Goal: Communication & Community: Answer question/provide support

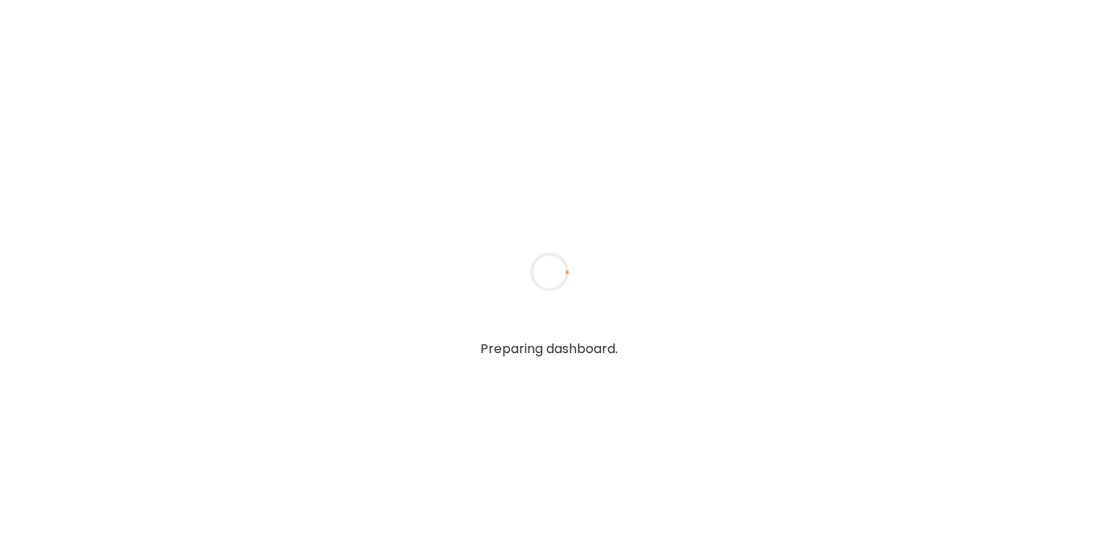
type textarea "**********"
type input "**********"
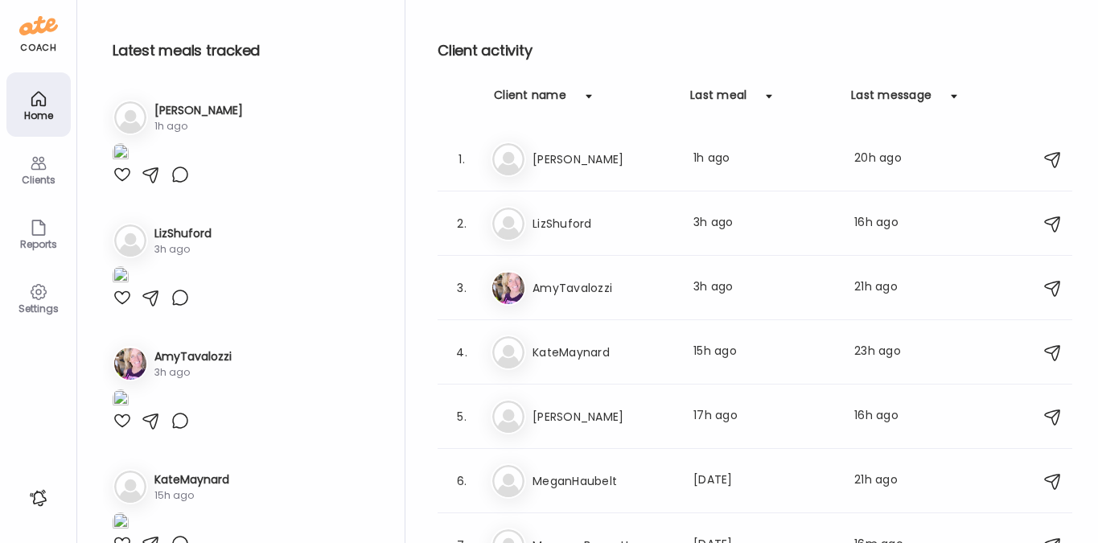
type input "**********"
click at [40, 175] on div "Clients" at bounding box center [39, 180] width 58 height 10
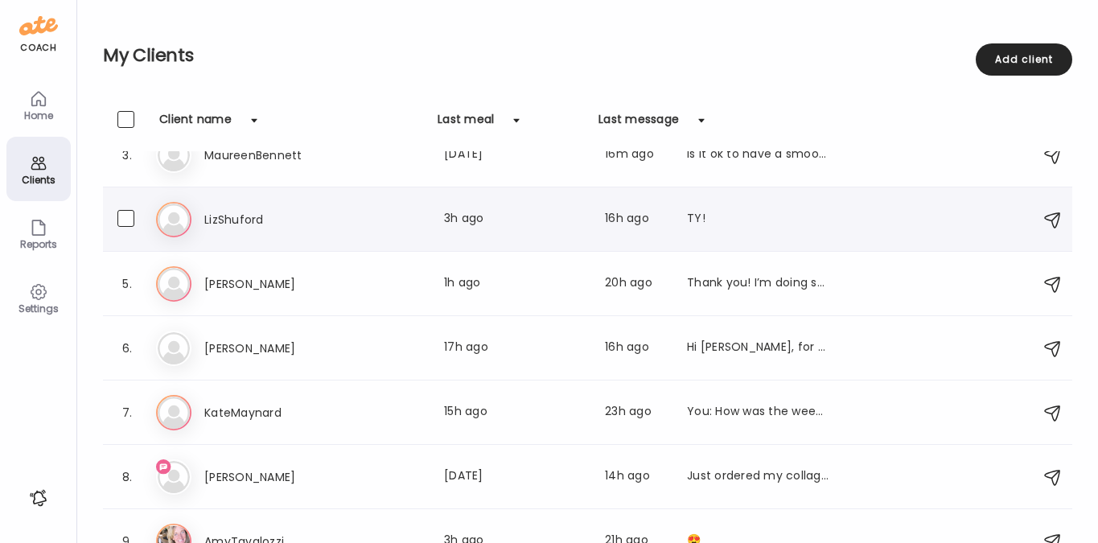
scroll to position [185, 0]
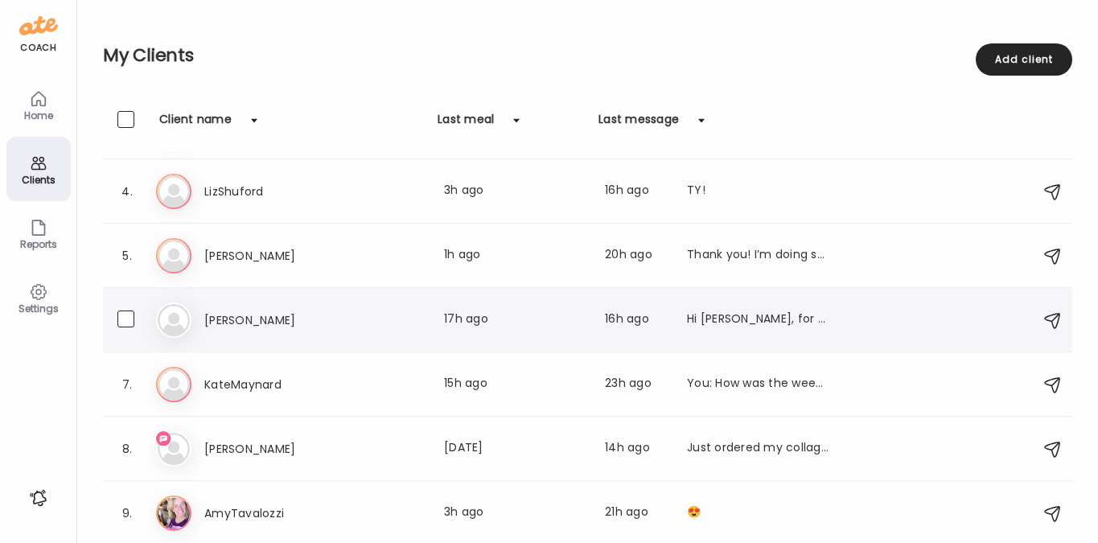
click at [265, 314] on h3 "[PERSON_NAME]" at bounding box center [275, 320] width 142 height 19
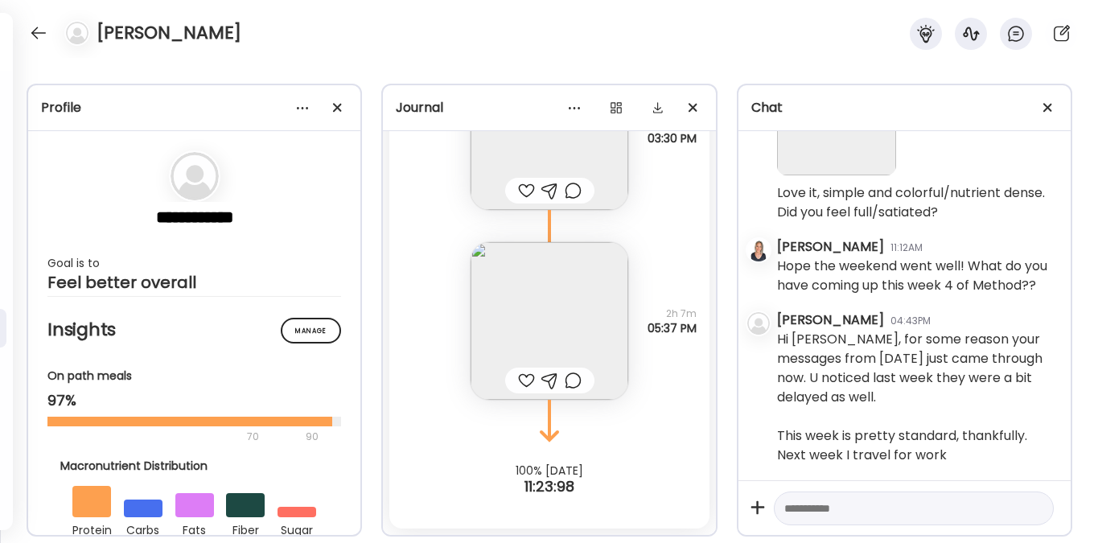
scroll to position [7184, 0]
click at [828, 510] on textarea at bounding box center [899, 508] width 230 height 19
type textarea "**********"
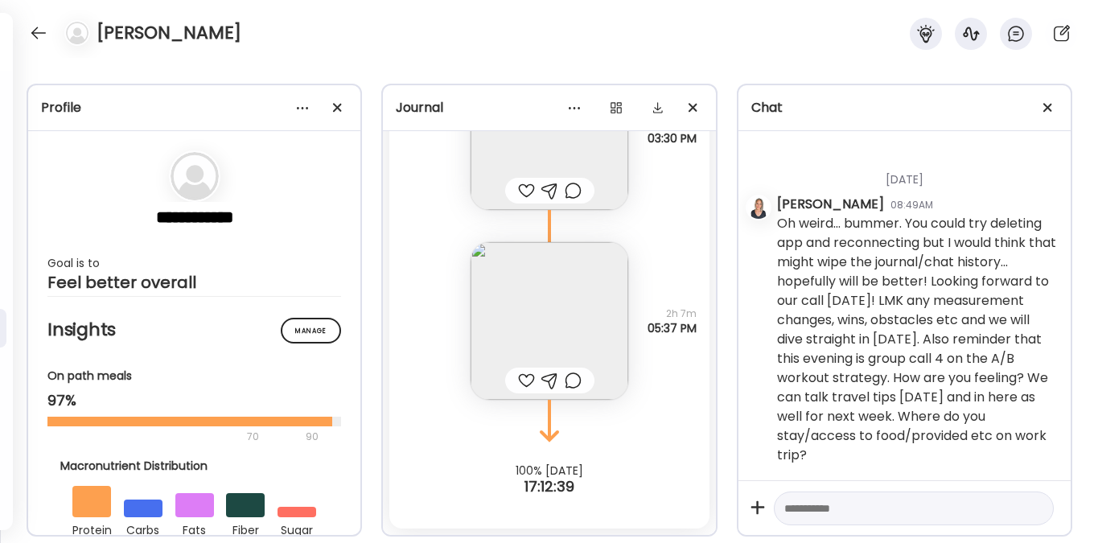
scroll to position [7533, 0]
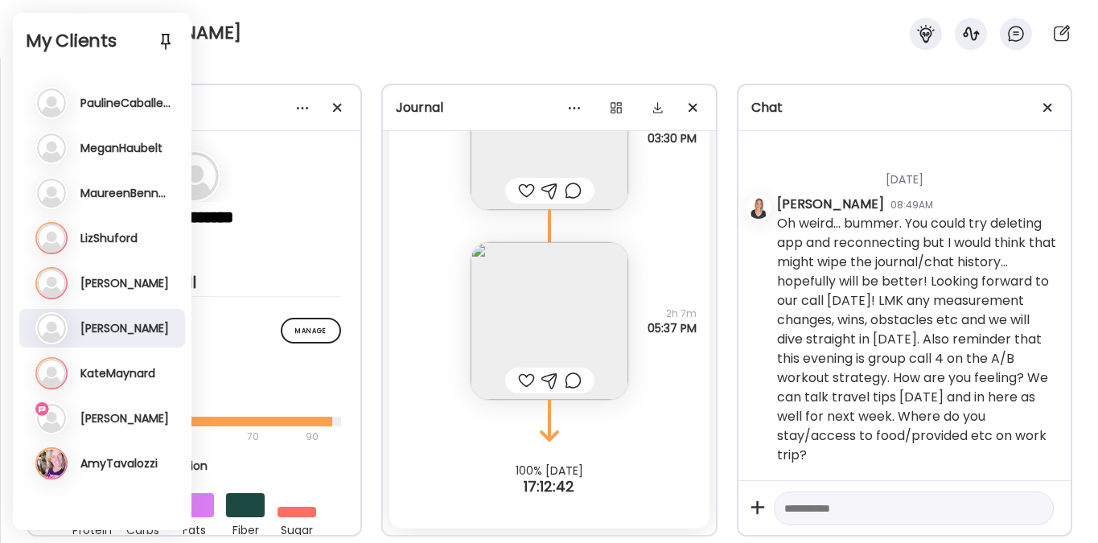
click at [107, 409] on div "Je [PERSON_NAME] Last meal: [DATE] Last message: 14h ago Just ordered my collag…" at bounding box center [103, 418] width 137 height 32
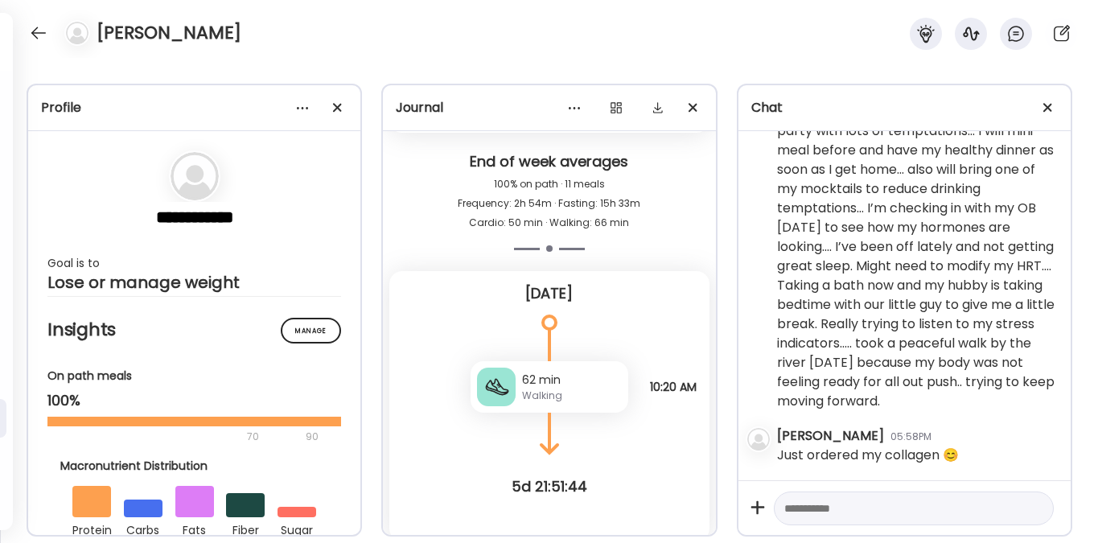
scroll to position [12031, 0]
click at [837, 515] on textarea at bounding box center [899, 508] width 230 height 19
type textarea "**********"
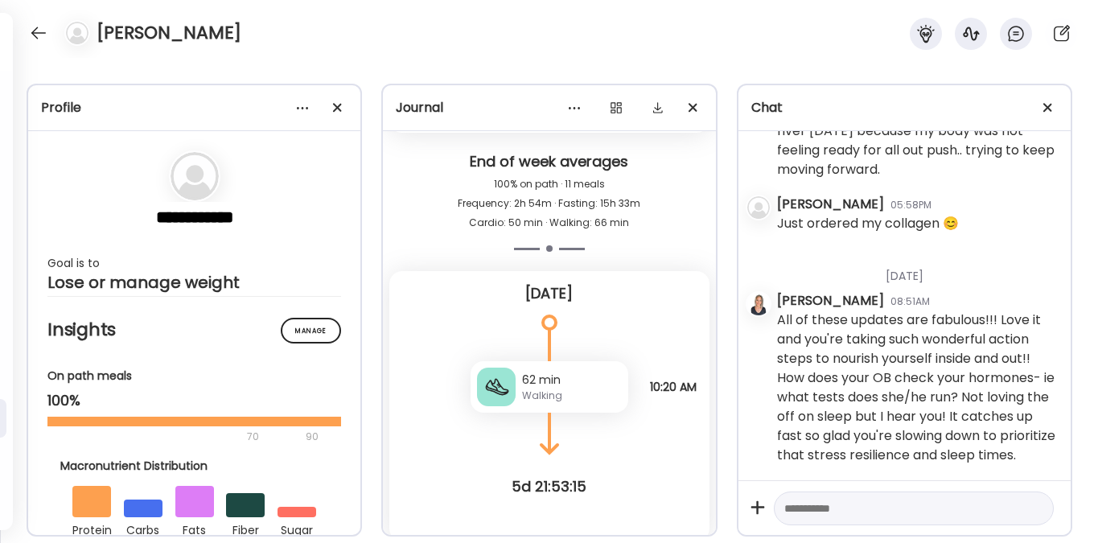
scroll to position [12282, 0]
click at [331, 47] on div "[PERSON_NAME]" at bounding box center [549, 29] width 1098 height 58
click at [35, 39] on div at bounding box center [39, 33] width 26 height 26
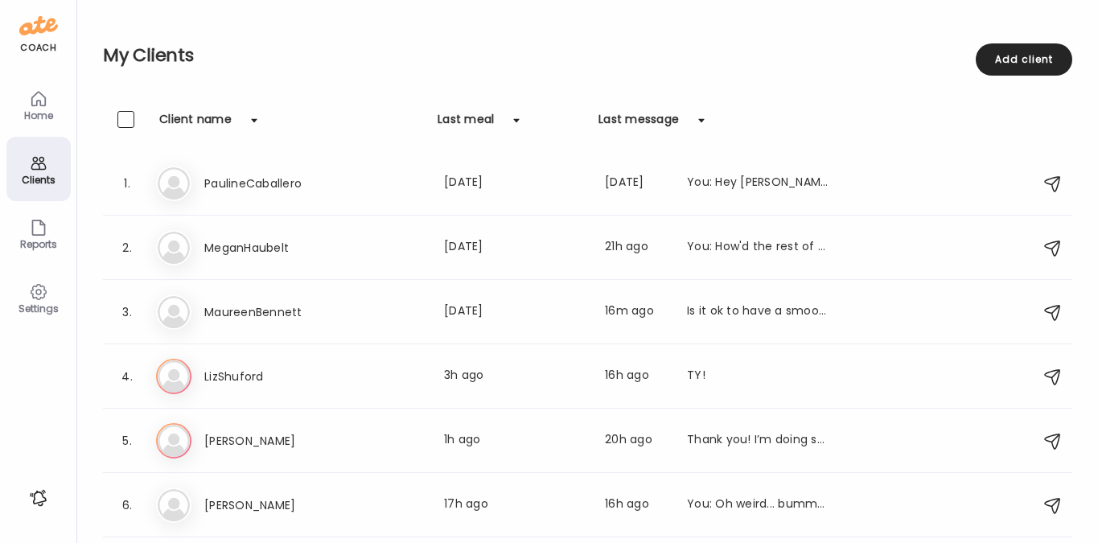
click at [45, 180] on div "Clients" at bounding box center [39, 180] width 58 height 10
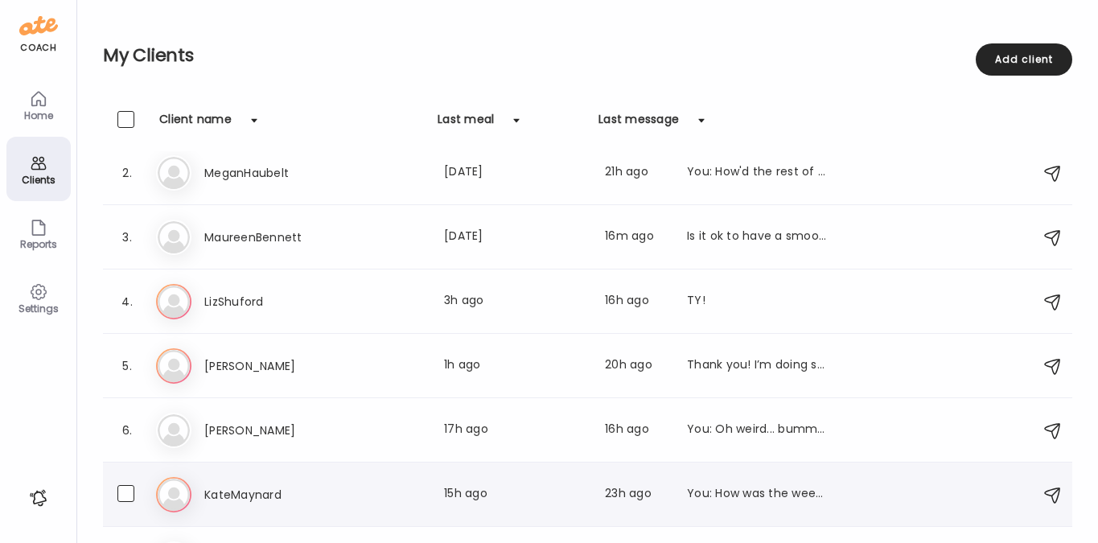
scroll to position [0, 0]
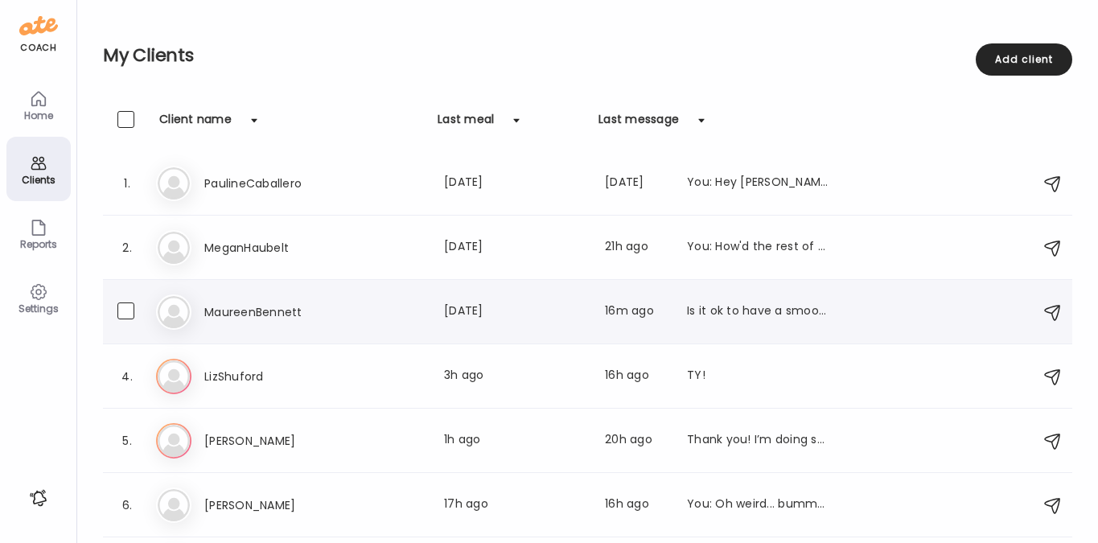
click at [211, 313] on h3 "MaureenBennett" at bounding box center [275, 311] width 142 height 19
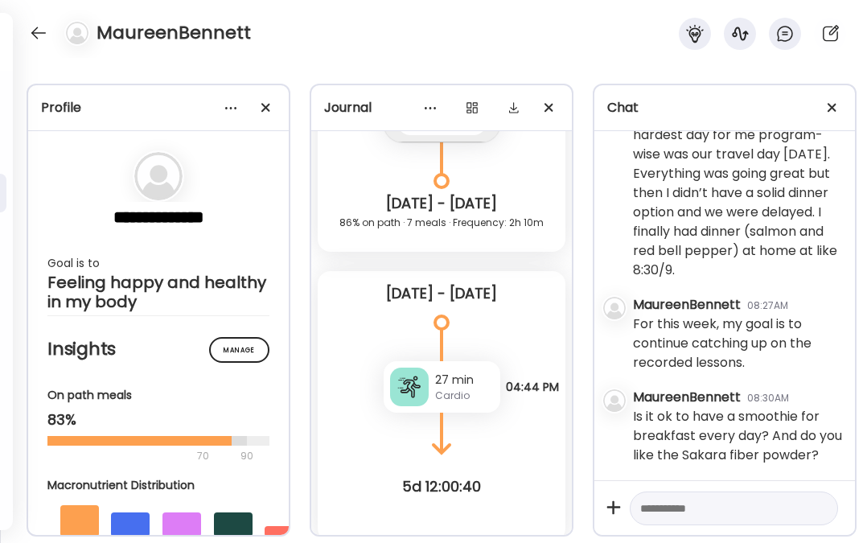
scroll to position [9891, 0]
click at [693, 499] on textarea at bounding box center [719, 508] width 158 height 19
click at [770, 515] on textarea "**********" at bounding box center [719, 422] width 158 height 232
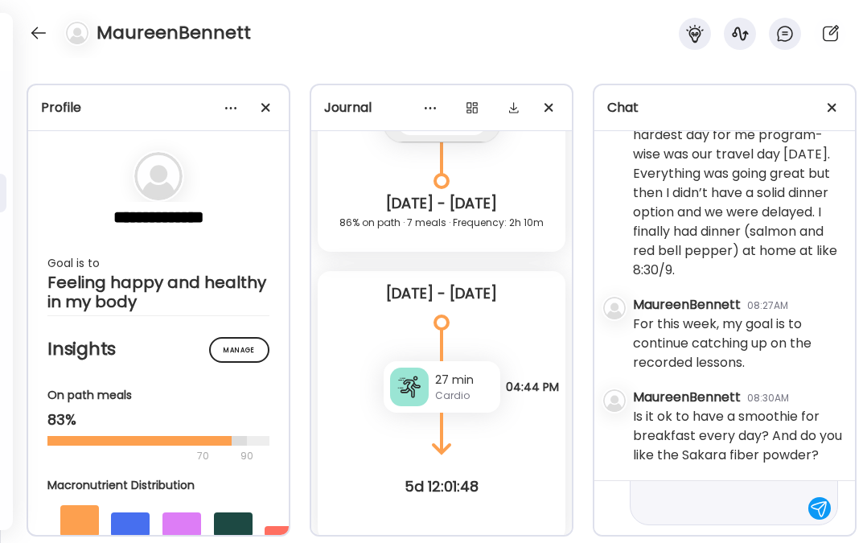
type textarea "**********"
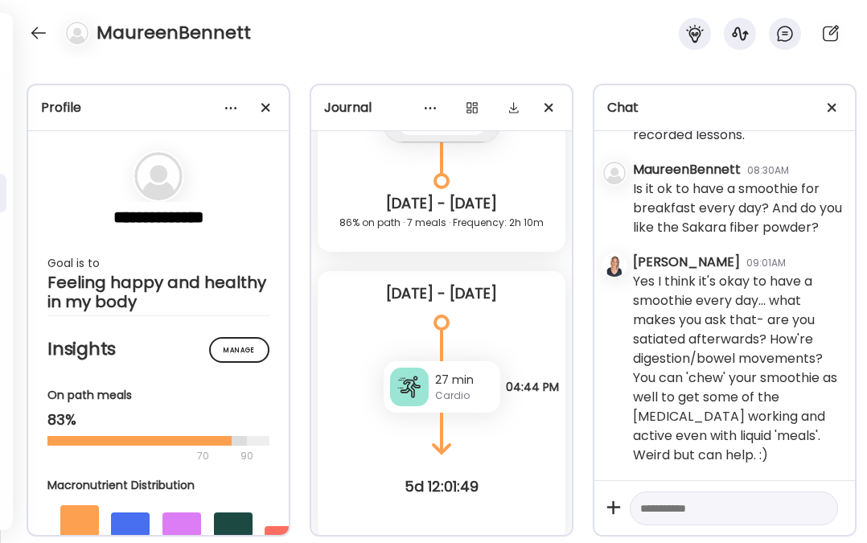
scroll to position [10123, 0]
click at [693, 501] on textarea at bounding box center [719, 508] width 158 height 19
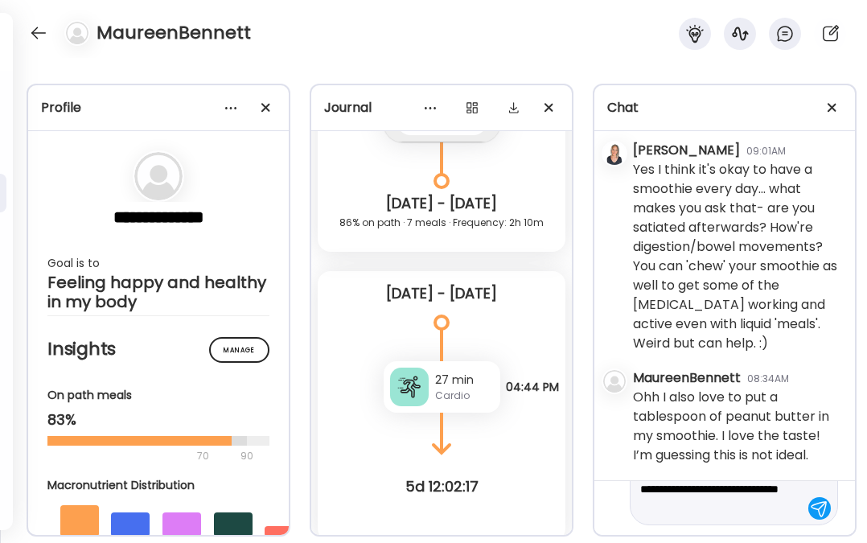
scroll to position [57, 0]
type textarea "**********"
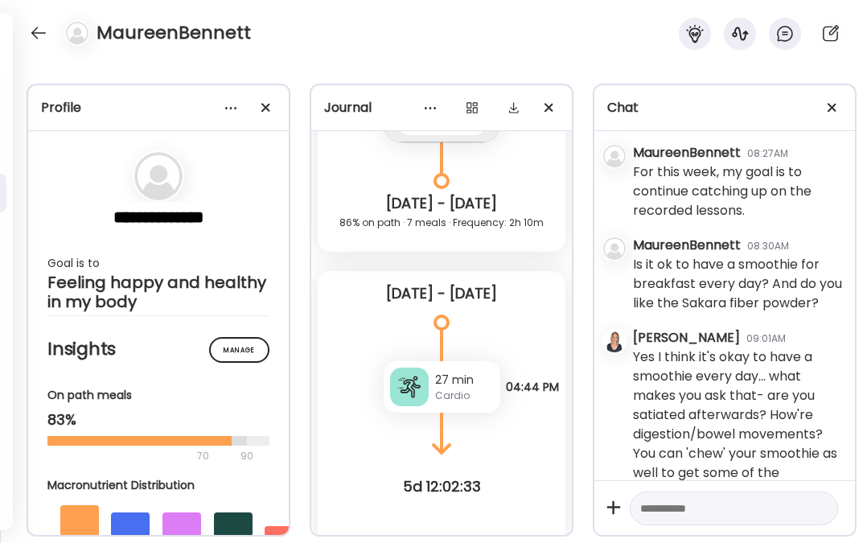
scroll to position [9403, 0]
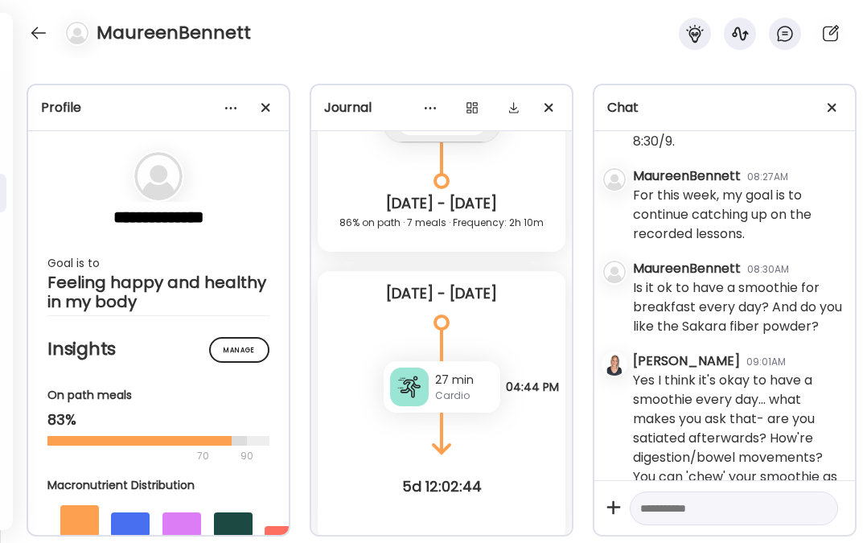
click at [664, 499] on textarea at bounding box center [719, 508] width 158 height 19
type textarea "**********"
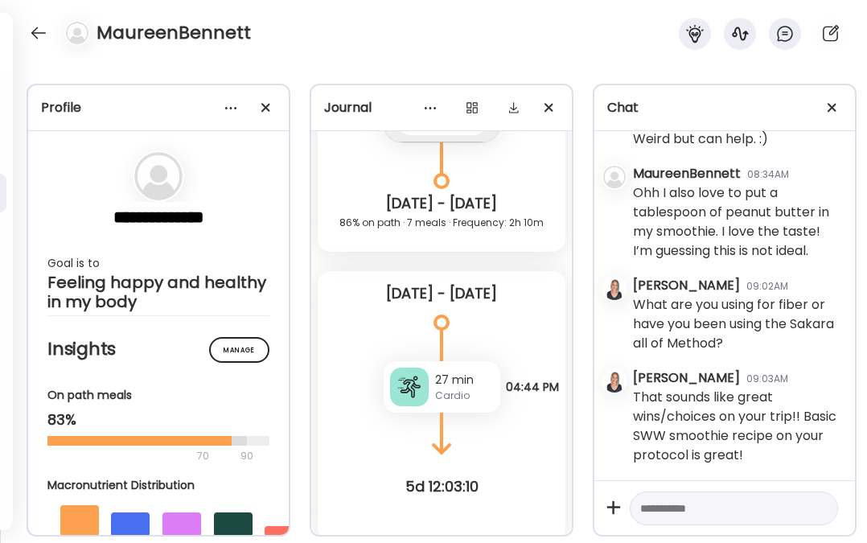
scroll to position [10440, 0]
click at [33, 35] on div at bounding box center [39, 33] width 26 height 26
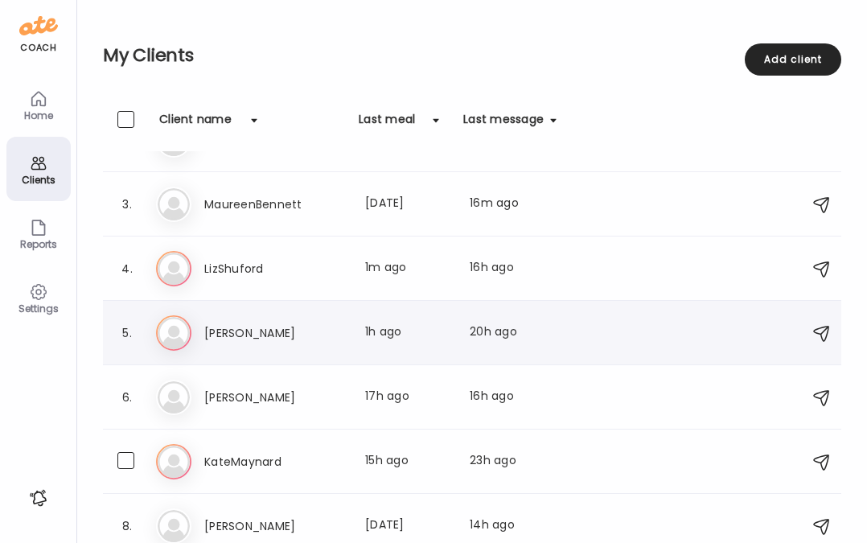
scroll to position [185, 0]
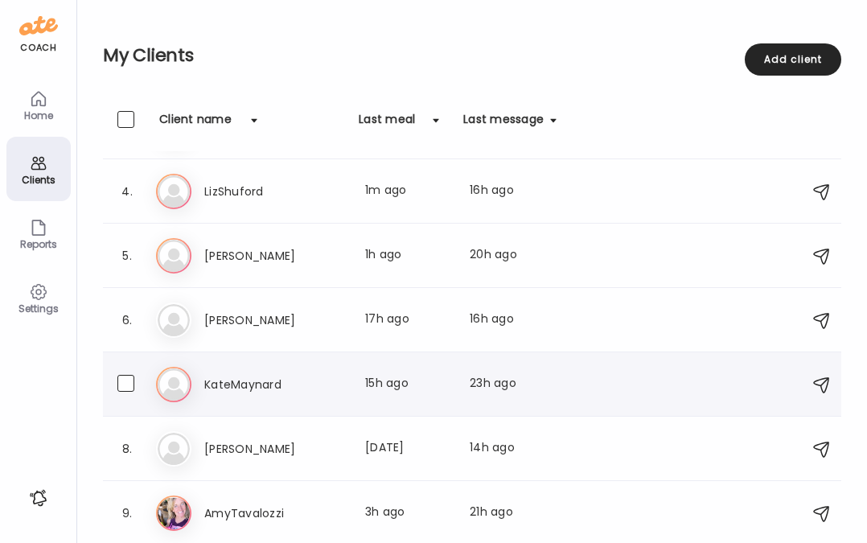
click at [243, 389] on h3 "KateMaynard" at bounding box center [275, 384] width 142 height 19
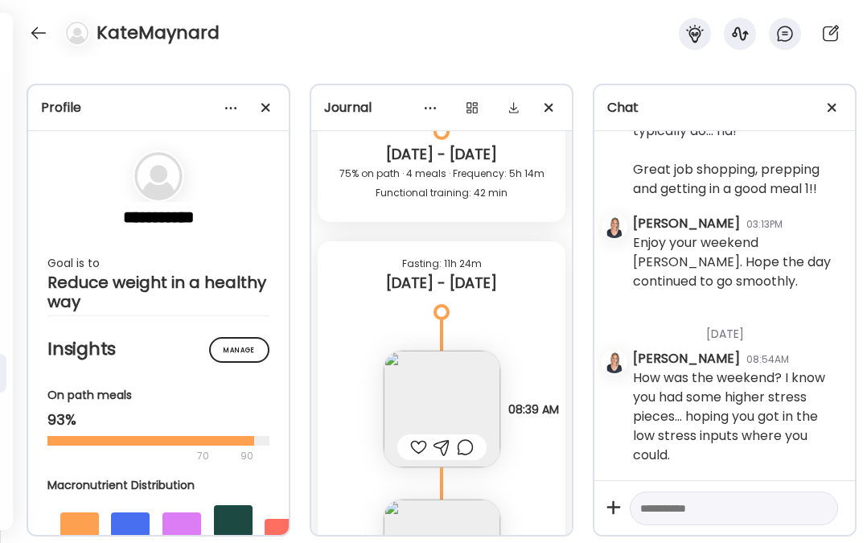
scroll to position [19784, 0]
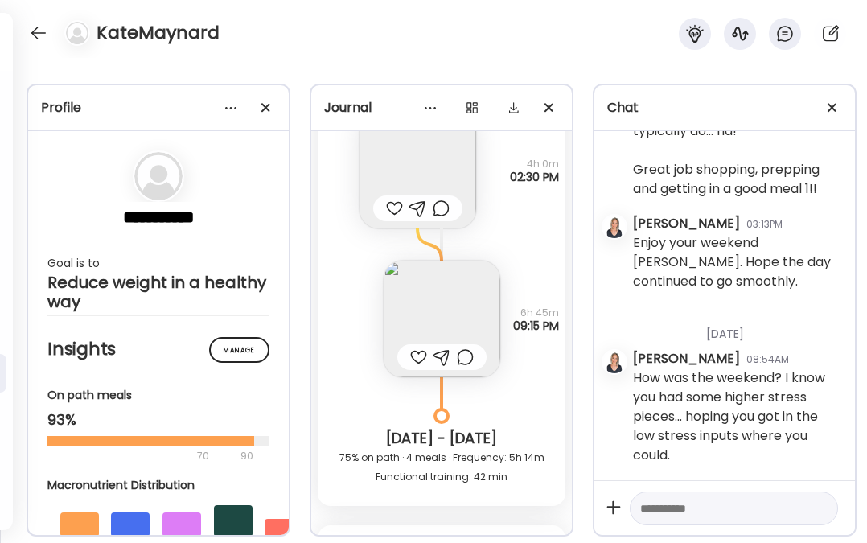
click at [442, 313] on img at bounding box center [442, 319] width 117 height 117
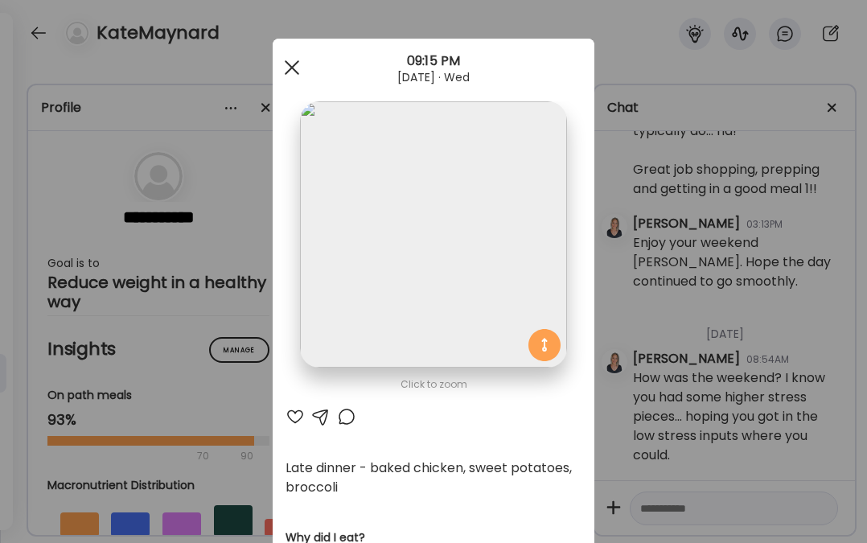
click at [293, 71] on div at bounding box center [292, 67] width 32 height 32
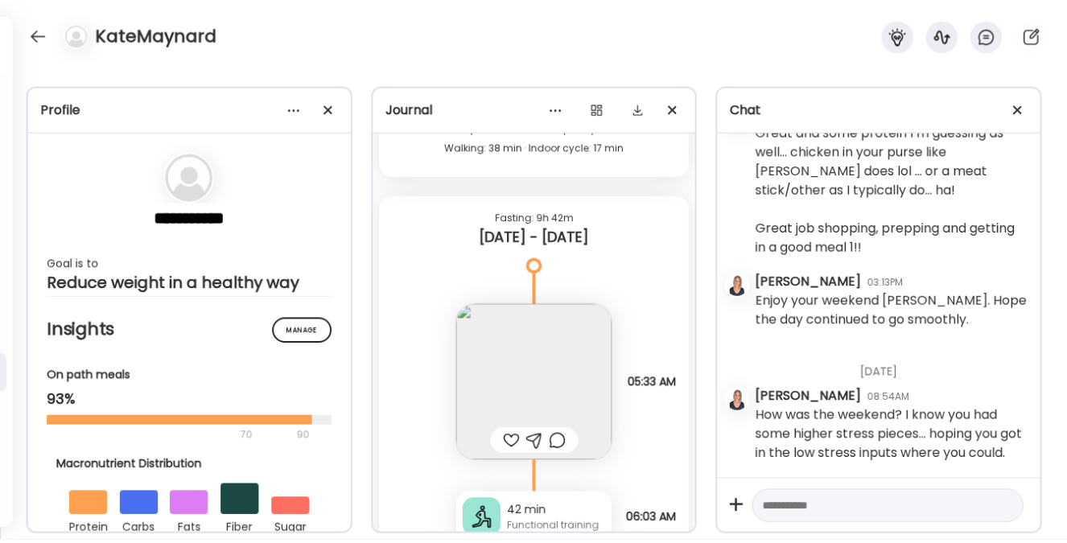
scroll to position [72302, 0]
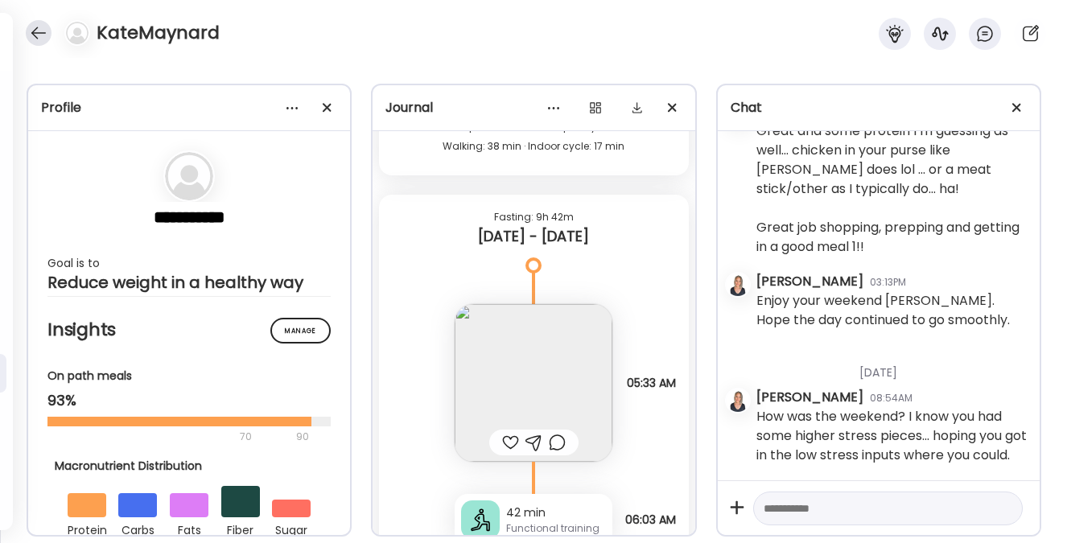
click at [35, 36] on div at bounding box center [39, 33] width 26 height 26
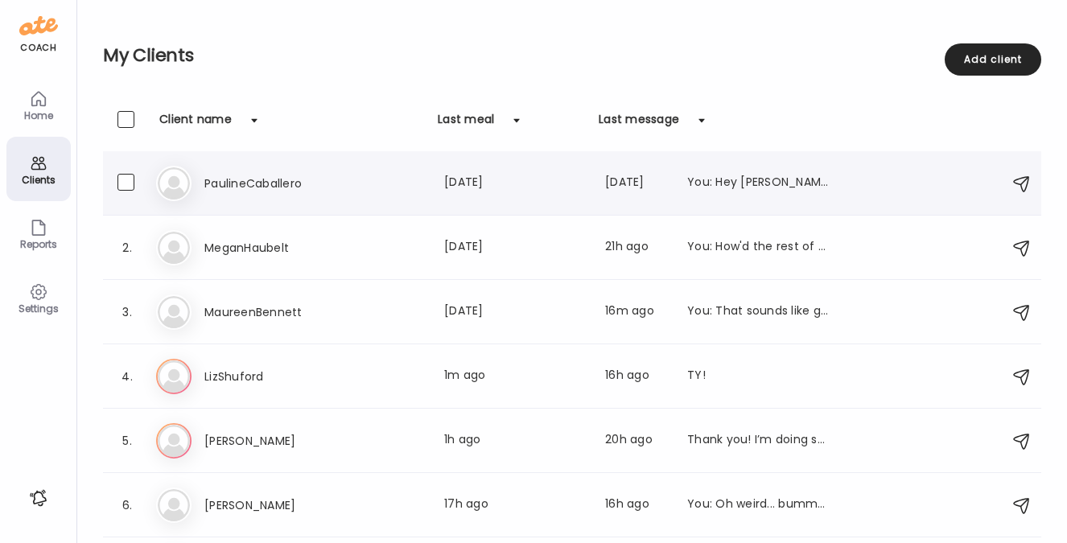
click at [256, 178] on h3 "PaulineCaballero" at bounding box center [275, 183] width 142 height 19
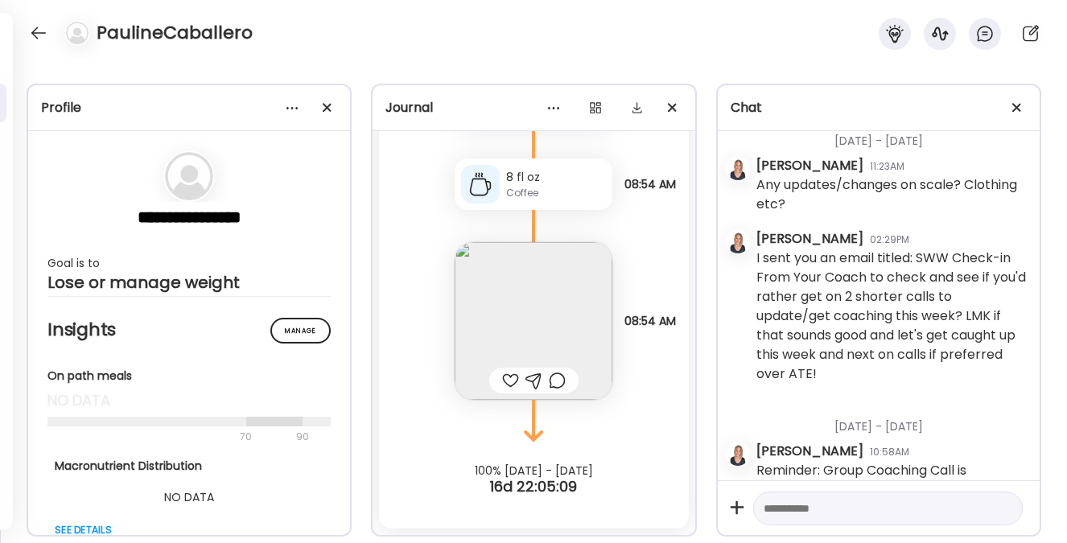
scroll to position [2687, 0]
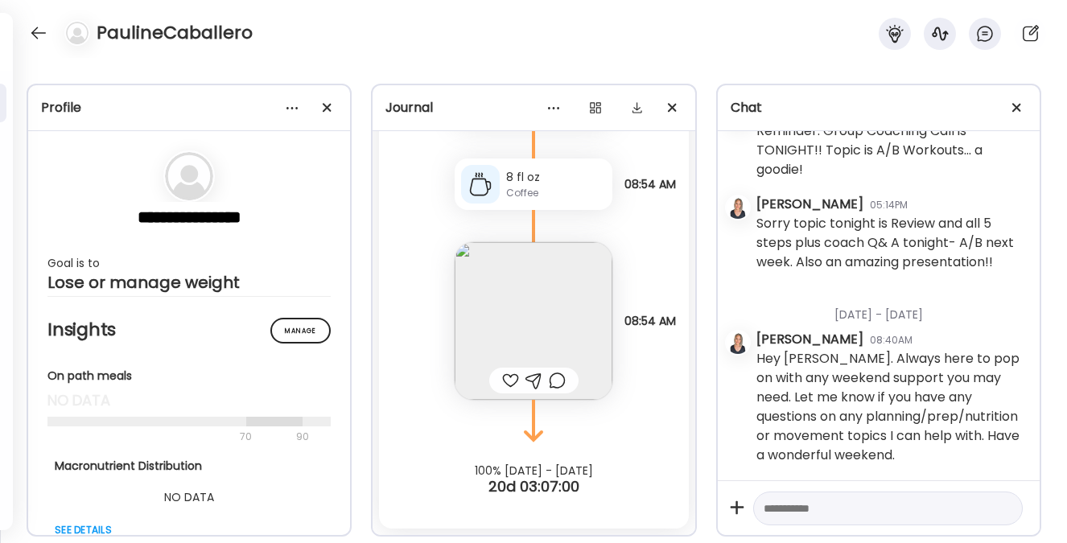
click at [792, 509] on textarea at bounding box center [873, 508] width 220 height 19
click at [36, 29] on div at bounding box center [39, 33] width 26 height 26
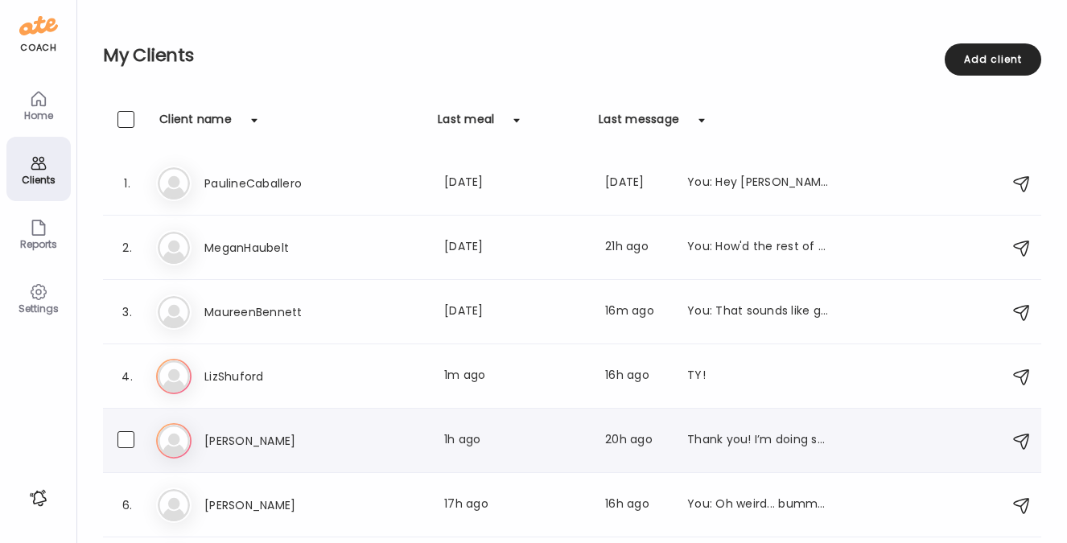
scroll to position [185, 0]
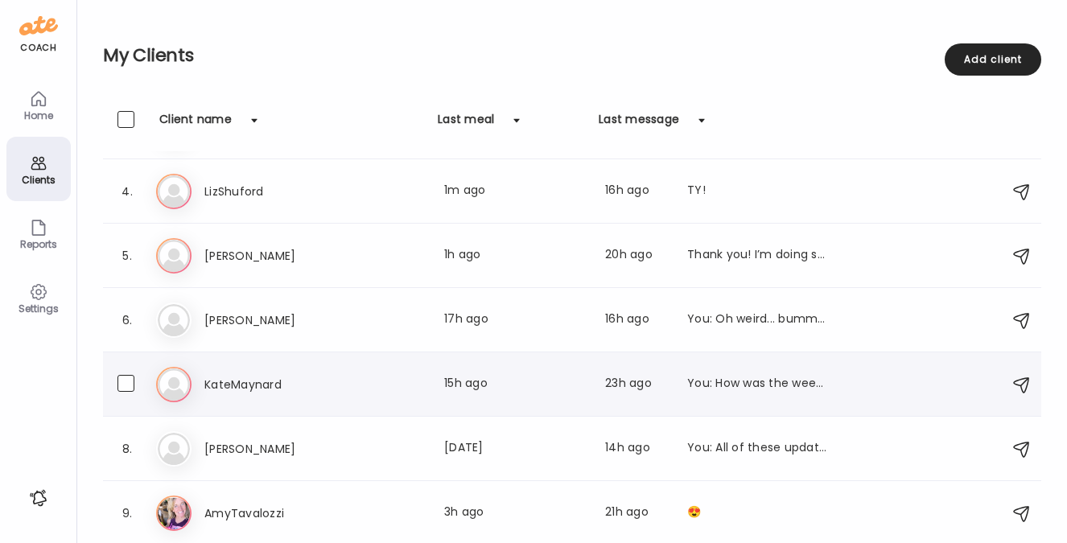
click at [253, 384] on h3 "KateMaynard" at bounding box center [275, 384] width 142 height 19
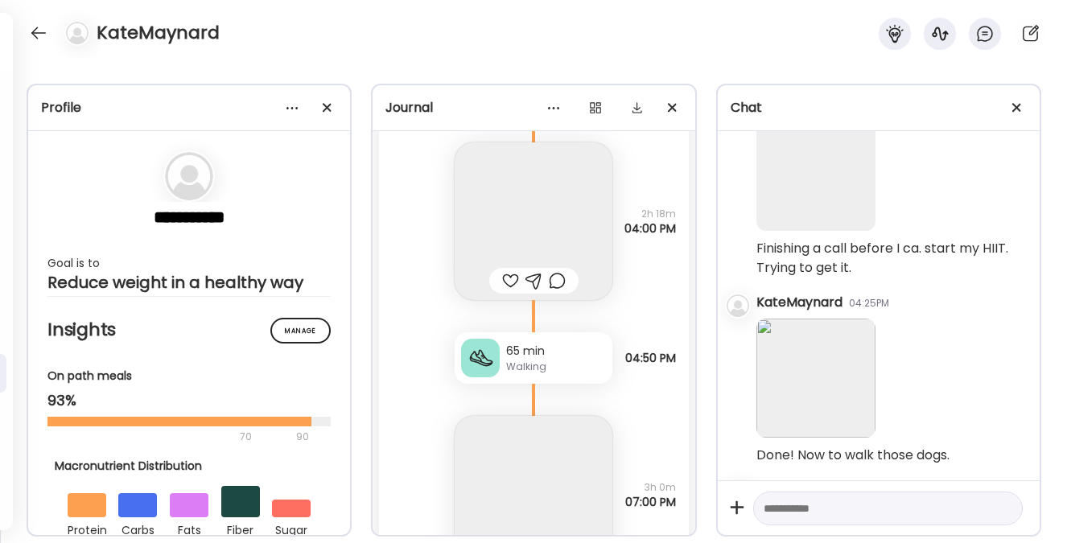
scroll to position [25041, 0]
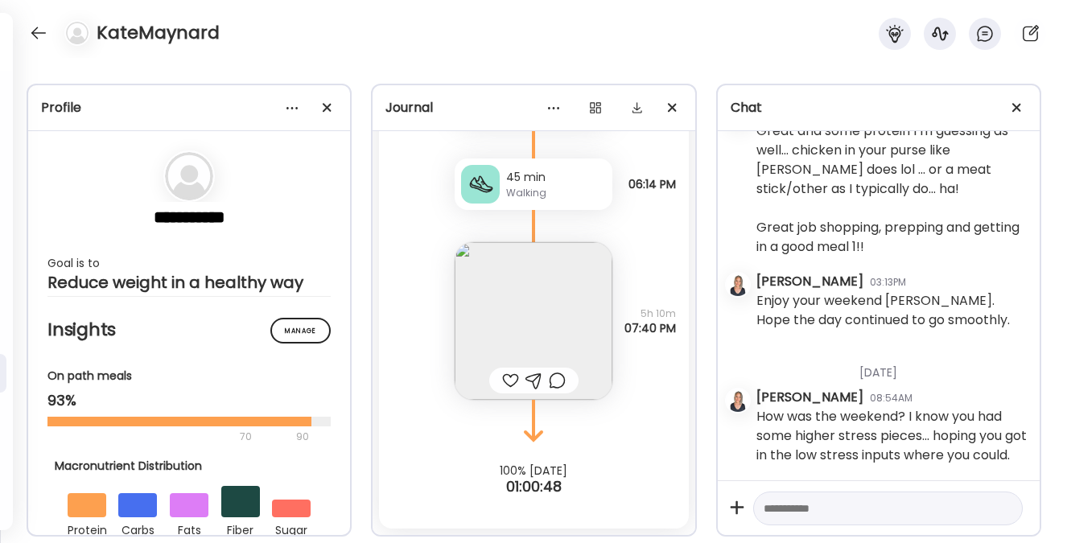
click at [776, 509] on textarea at bounding box center [873, 508] width 220 height 19
type textarea "*"
paste textarea "**********"
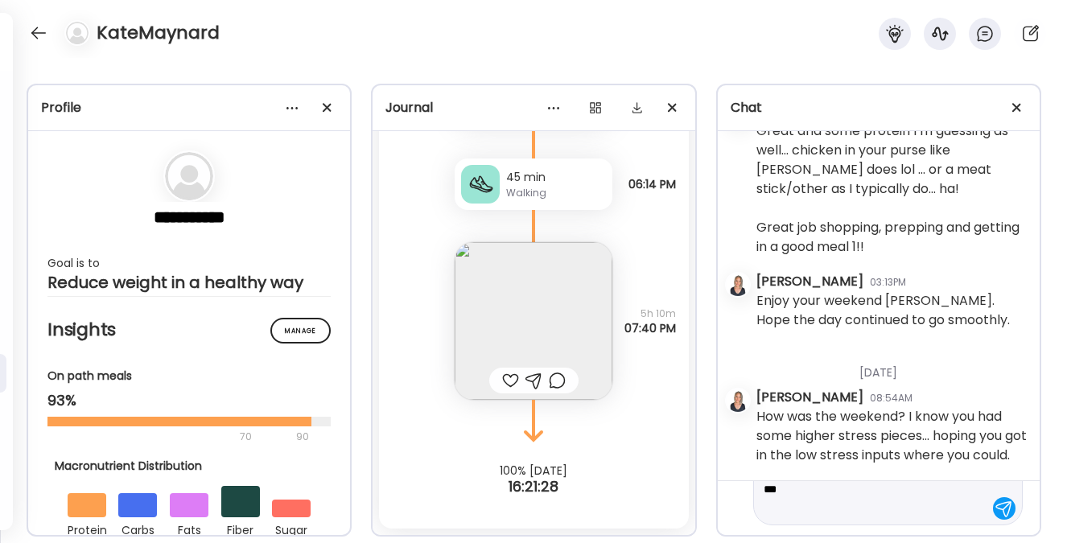
scroll to position [115, 0]
click at [856, 489] on textarea "**********" at bounding box center [873, 450] width 220 height 135
type textarea "**********"
click at [993, 524] on div at bounding box center [1004, 527] width 23 height 23
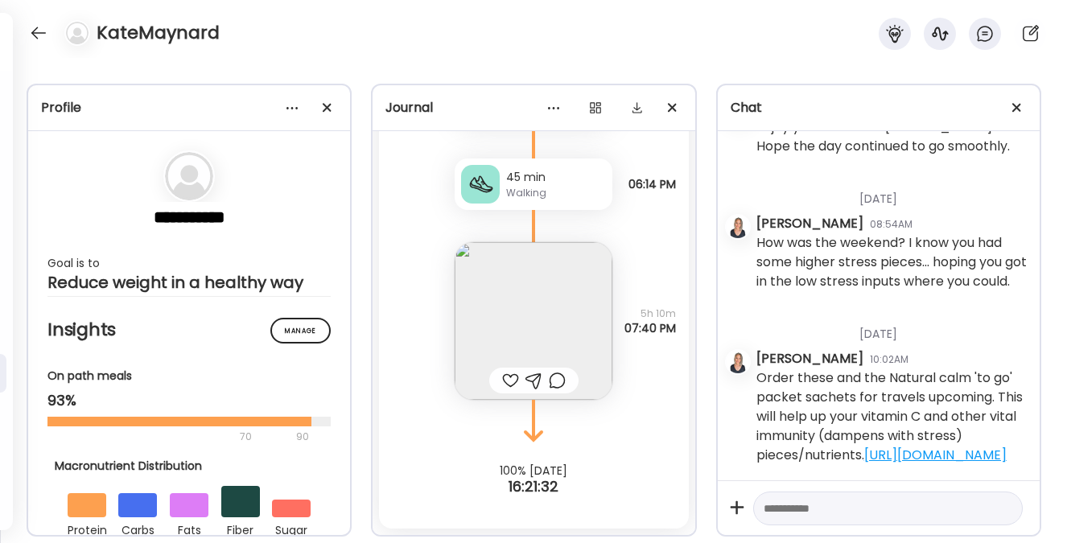
scroll to position [72515, 0]
click at [856, 518] on div at bounding box center [887, 508] width 269 height 35
click at [833, 505] on textarea at bounding box center [873, 508] width 220 height 19
click at [799, 486] on textarea "**********" at bounding box center [873, 392] width 220 height 251
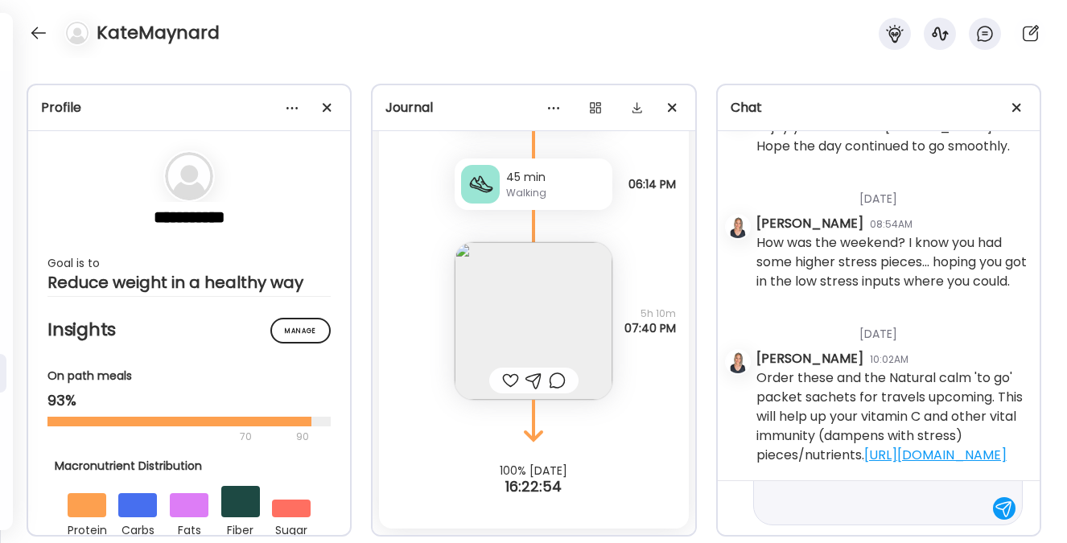
click at [848, 508] on textarea "**********" at bounding box center [873, 392] width 220 height 251
type textarea "**********"
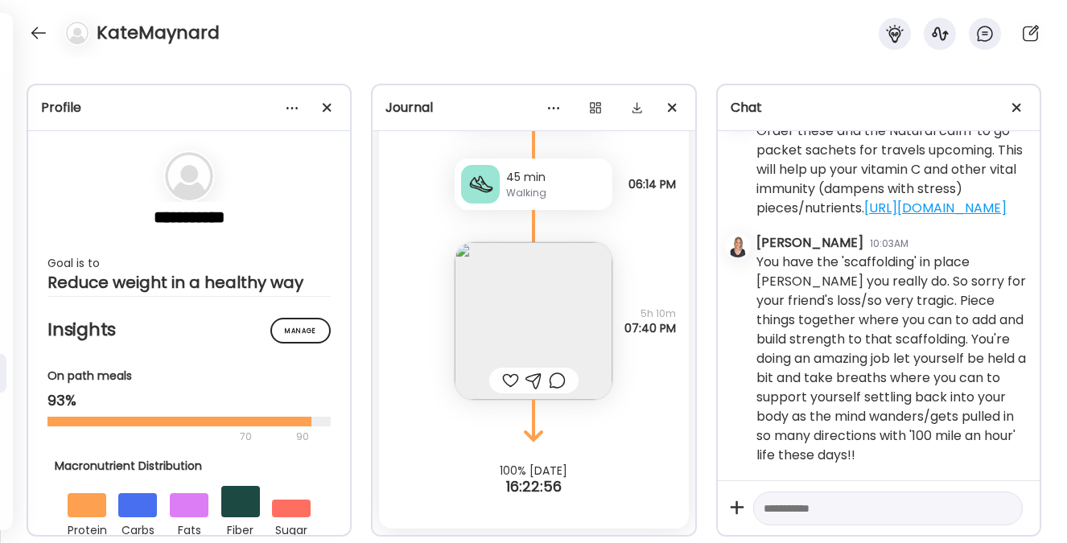
scroll to position [72782, 0]
click at [35, 33] on div at bounding box center [39, 33] width 26 height 26
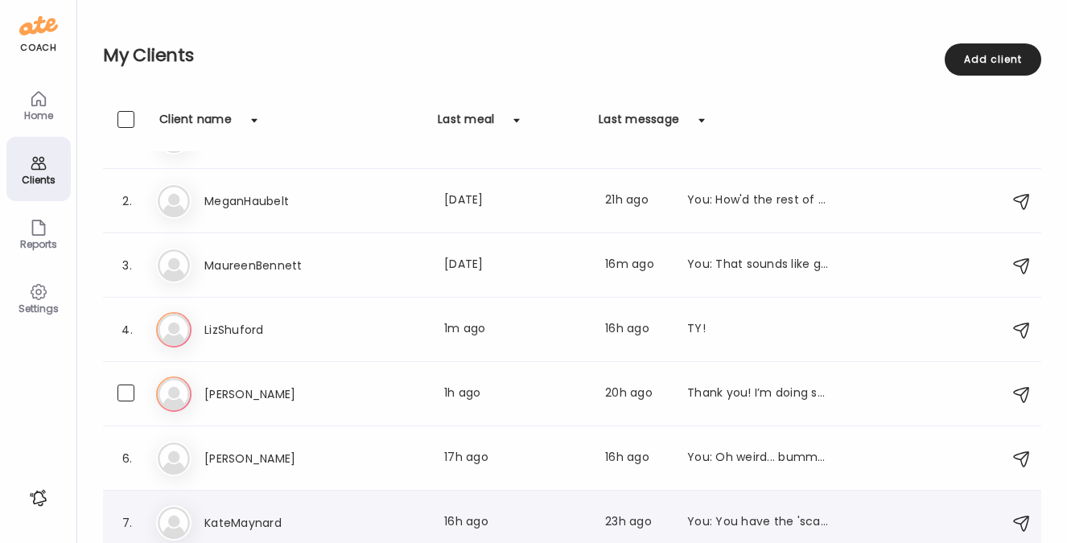
scroll to position [0, 0]
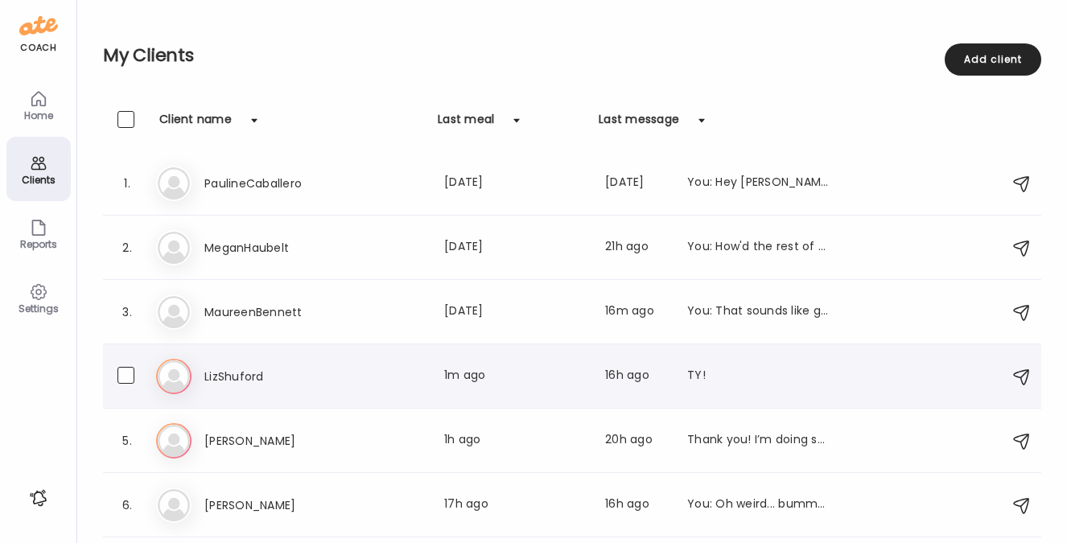
click at [292, 381] on h3 "LizShuford" at bounding box center [275, 376] width 142 height 19
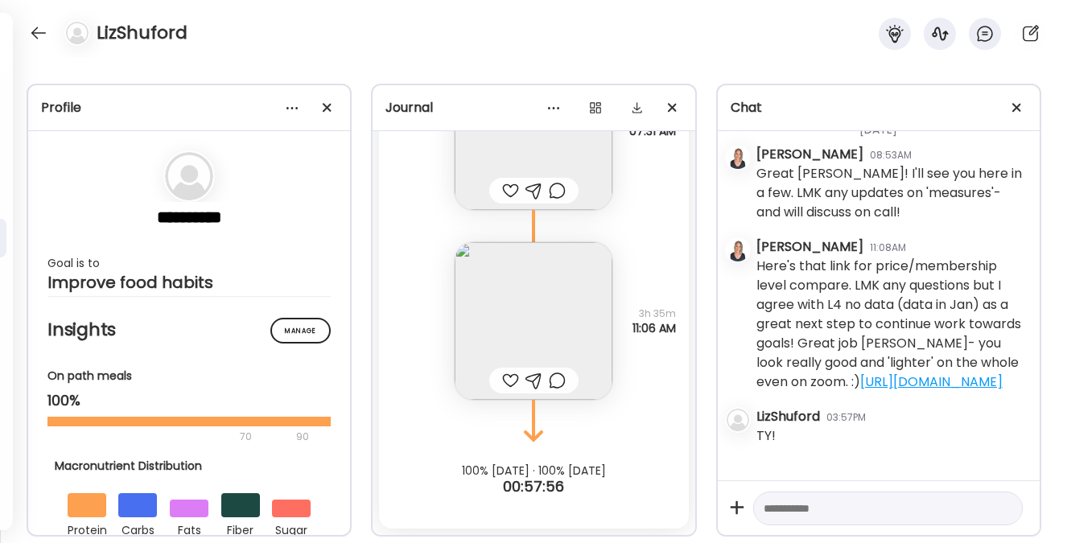
scroll to position [13850, 0]
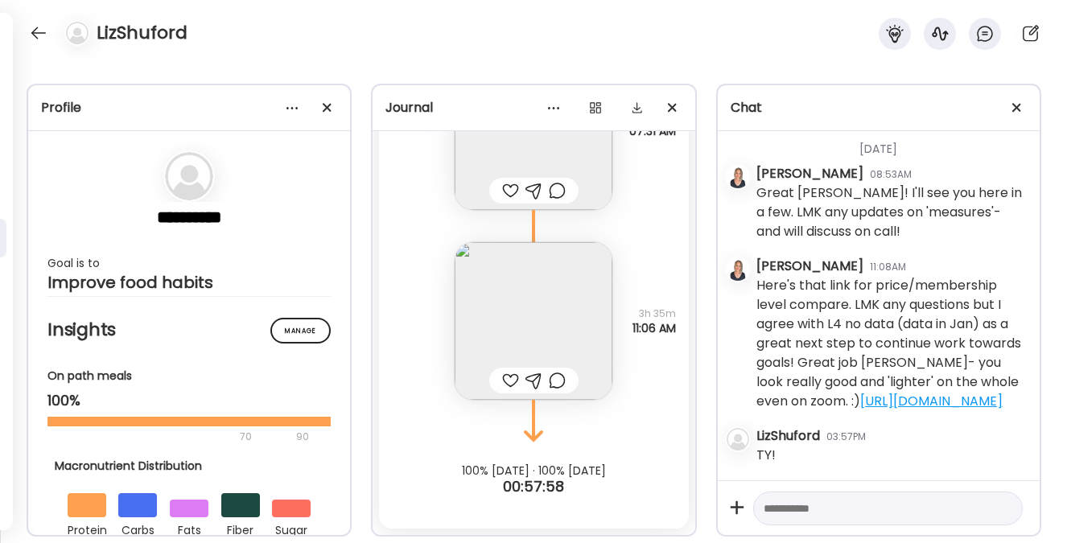
click at [554, 331] on img at bounding box center [533, 321] width 158 height 158
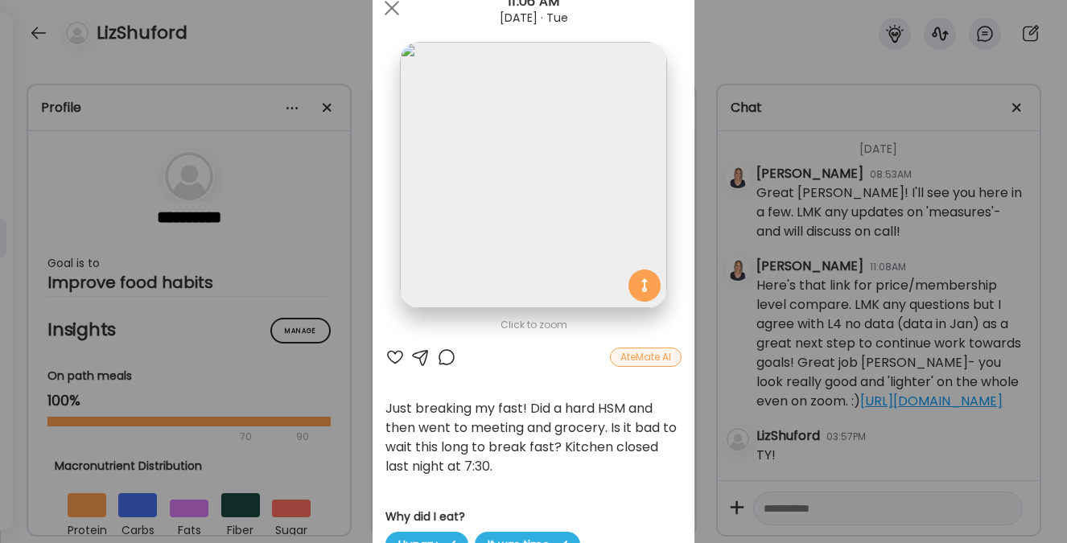
scroll to position [66, 0]
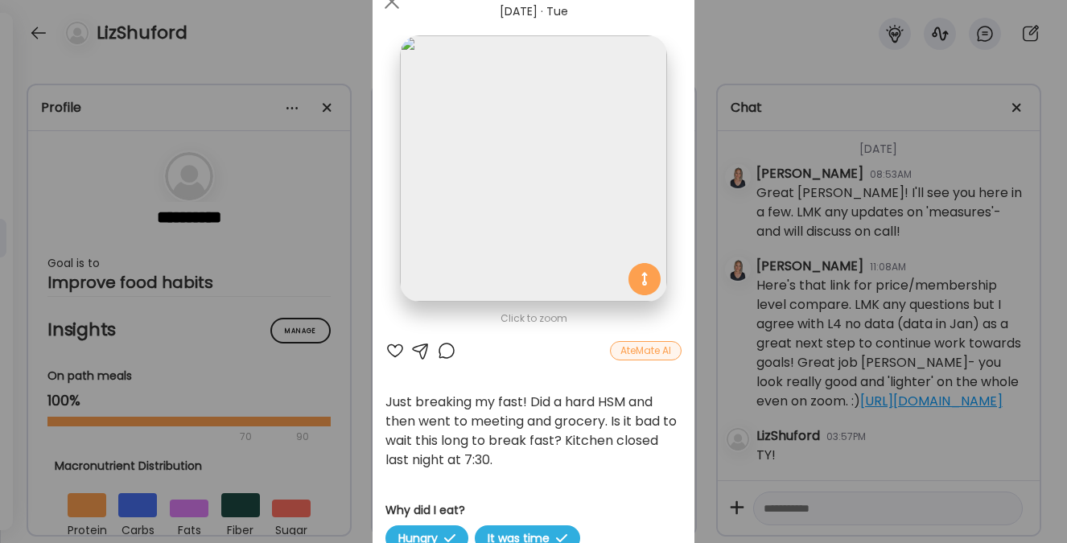
click at [417, 350] on div at bounding box center [420, 350] width 19 height 19
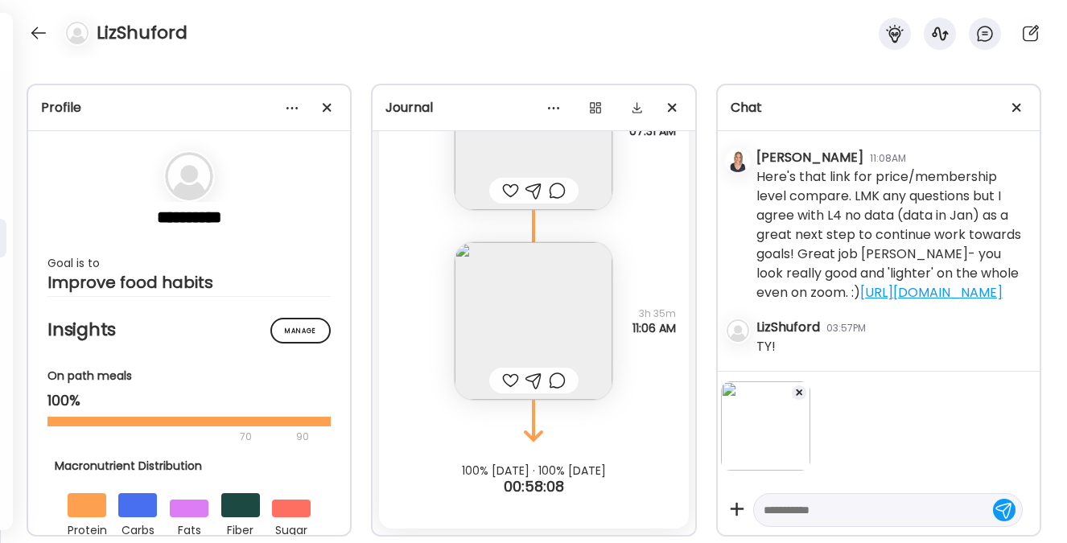
scroll to position [13953, 0]
click at [794, 507] on textarea at bounding box center [873, 509] width 220 height 19
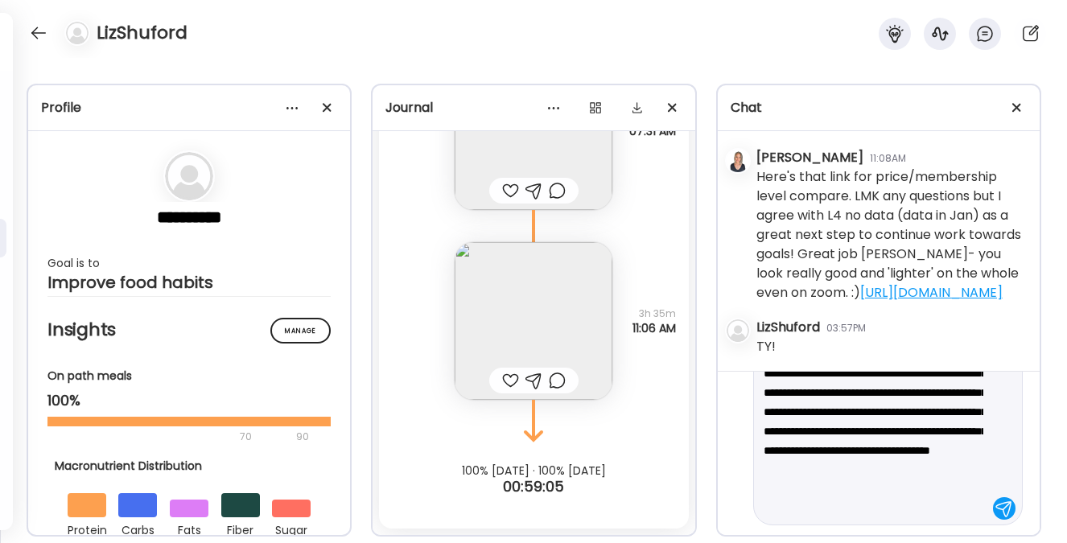
scroll to position [175, 0]
type textarea "**********"
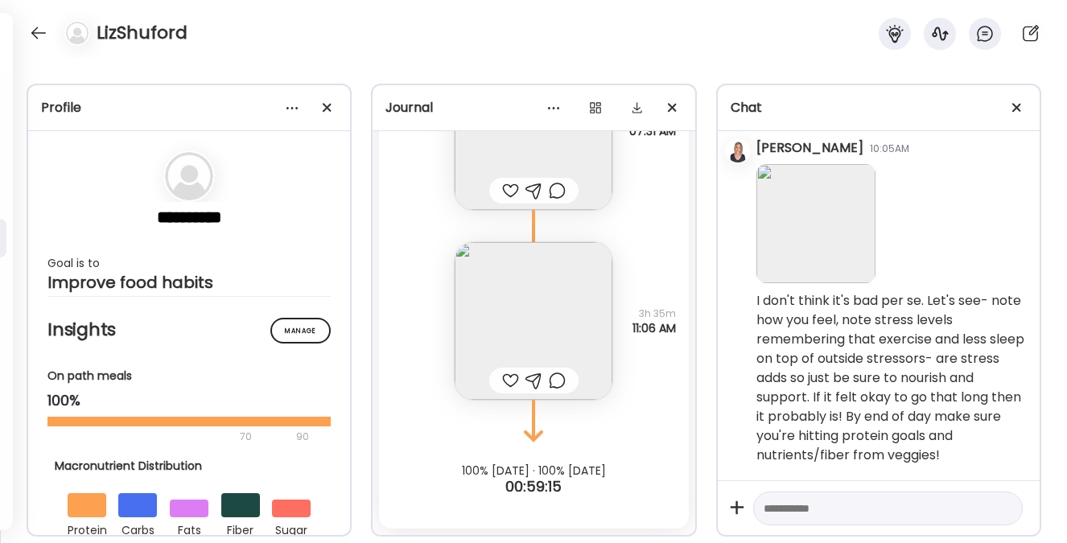
scroll to position [14235, 0]
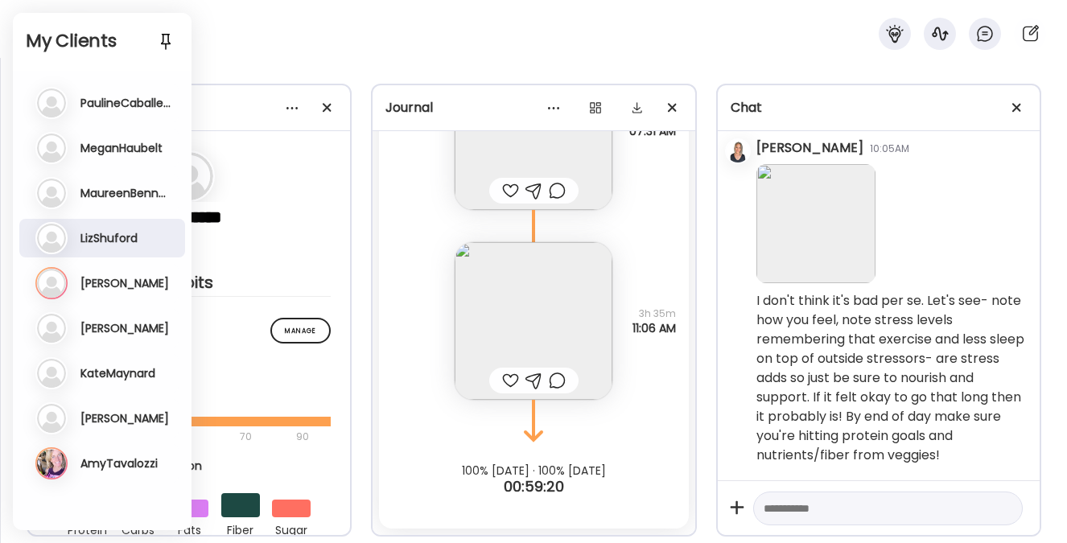
click at [330, 54] on div "LizShuford" at bounding box center [533, 29] width 1067 height 58
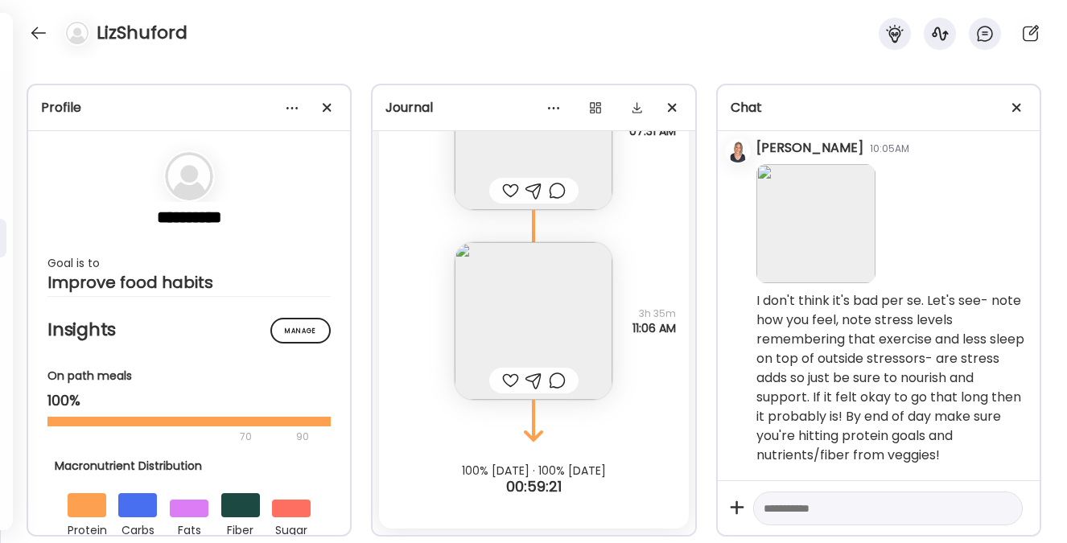
click at [861, 506] on textarea at bounding box center [873, 508] width 220 height 19
type textarea "**********"
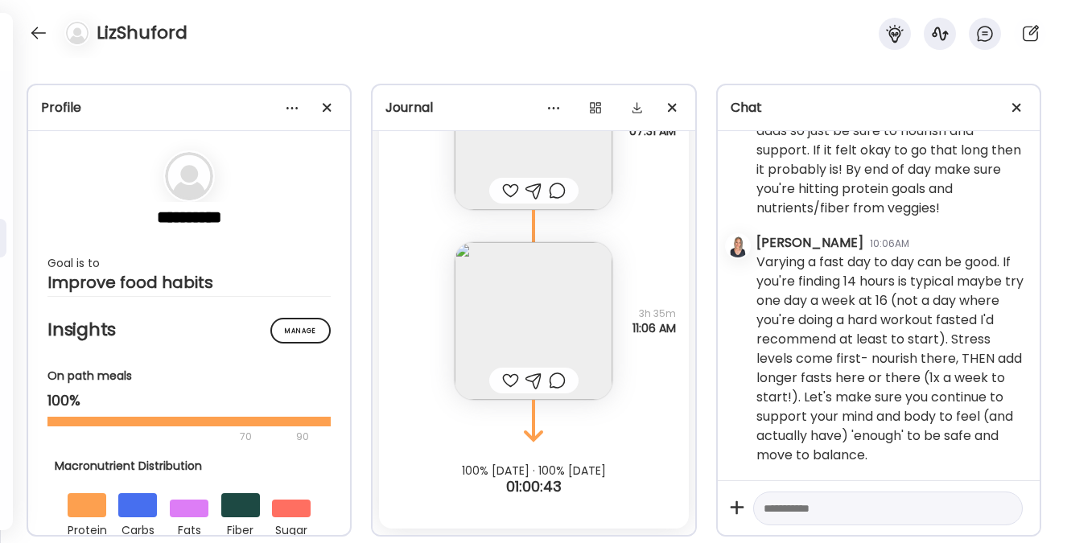
scroll to position [14502, 0]
drag, startPoint x: 47, startPoint y: 36, endPoint x: 80, endPoint y: 2, distance: 48.4
click at [48, 34] on div at bounding box center [39, 33] width 26 height 26
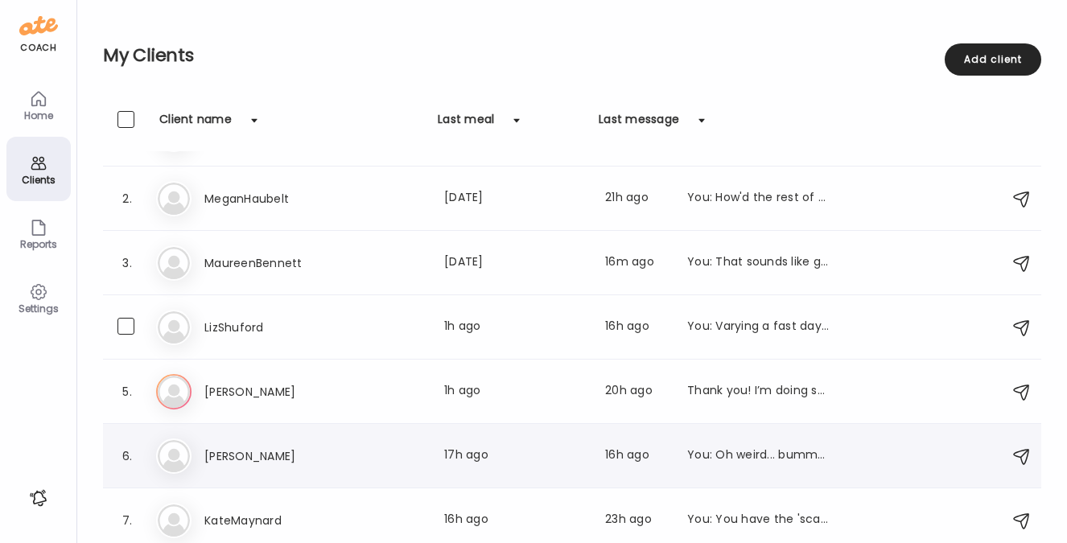
scroll to position [185, 0]
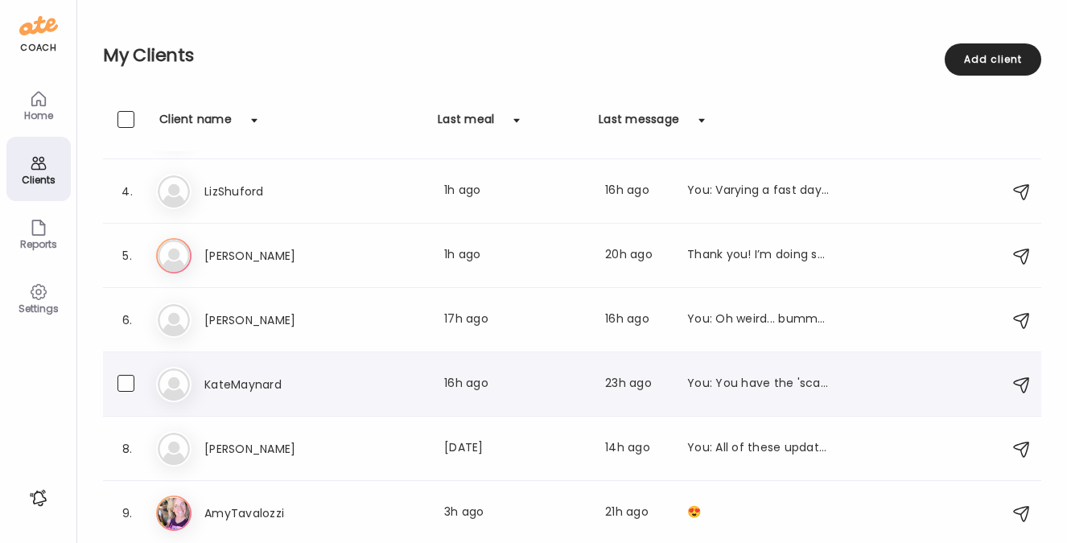
click at [237, 386] on h3 "KateMaynard" at bounding box center [275, 384] width 142 height 19
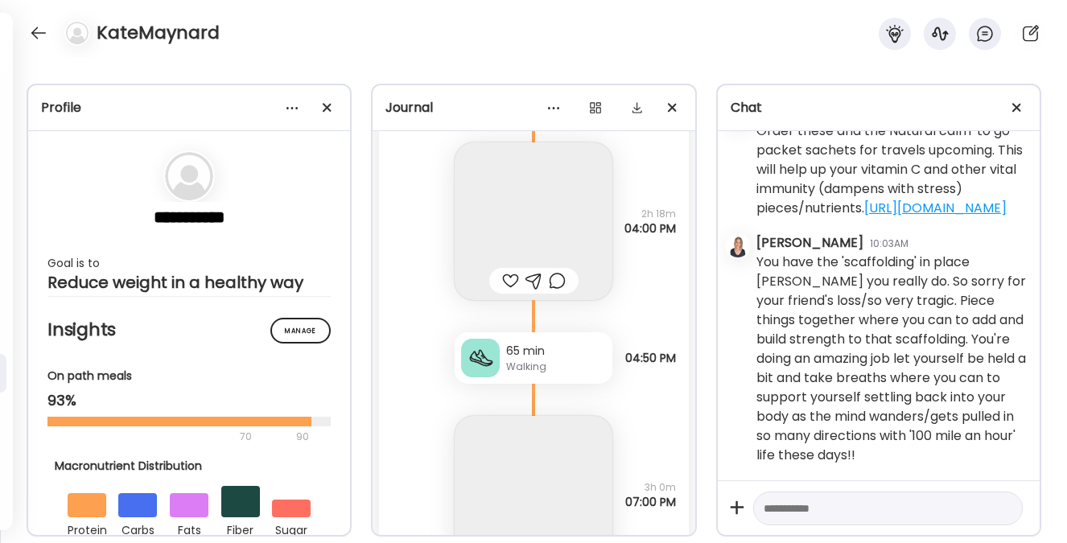
scroll to position [25041, 0]
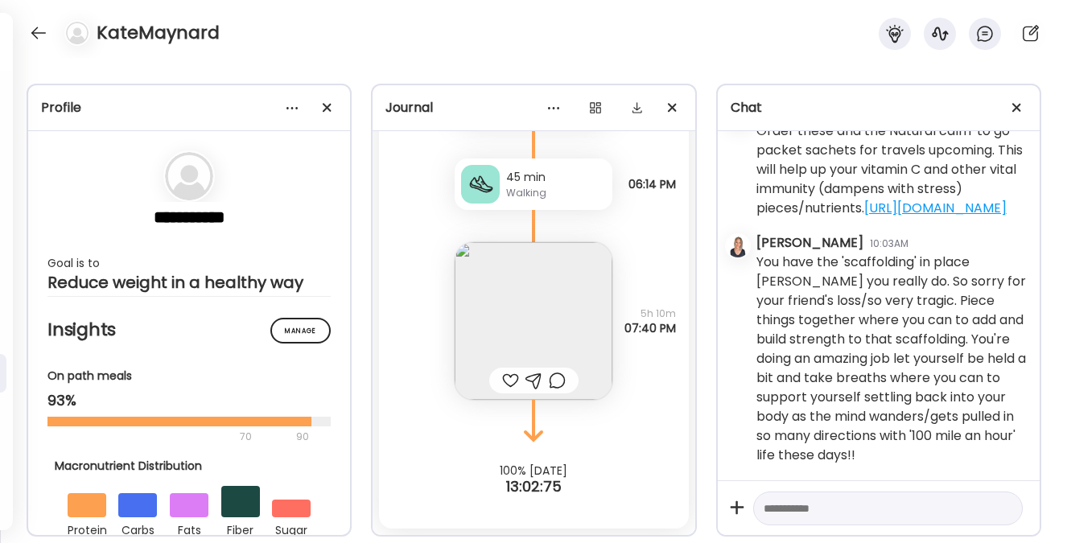
click at [789, 512] on textarea at bounding box center [873, 508] width 220 height 19
type textarea "**********"
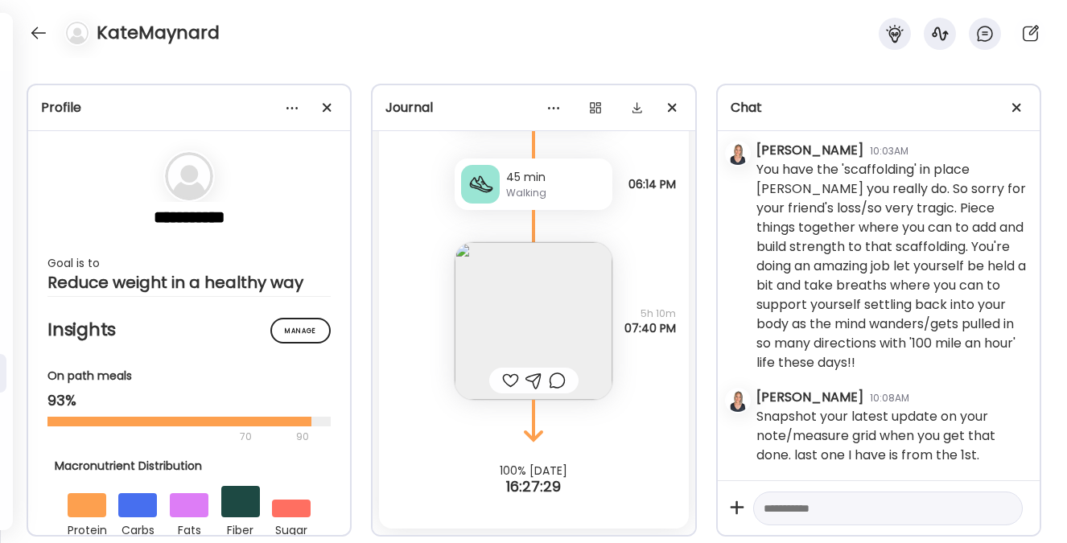
scroll to position [72874, 0]
click at [45, 35] on div at bounding box center [39, 33] width 26 height 26
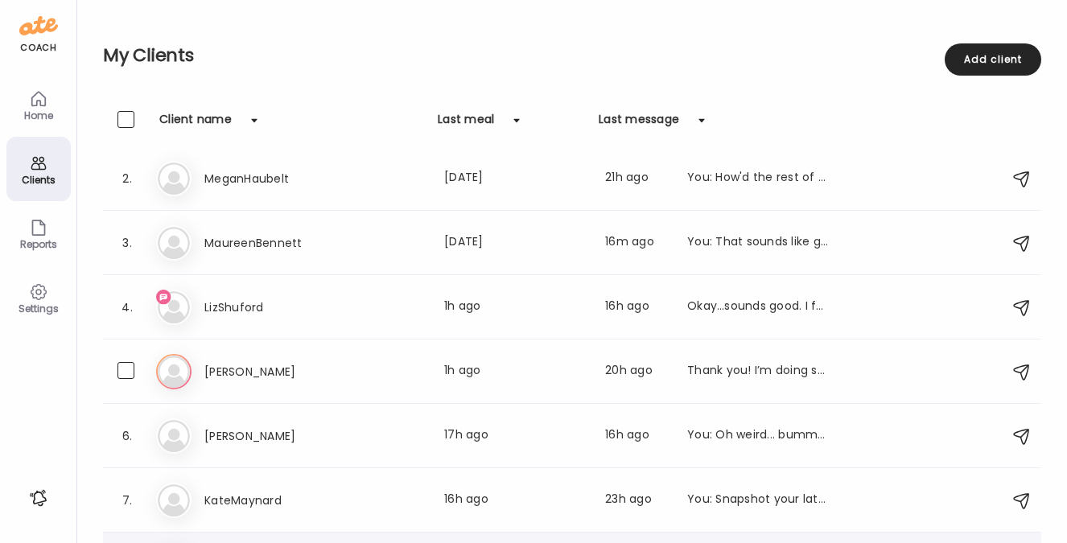
scroll to position [0, 0]
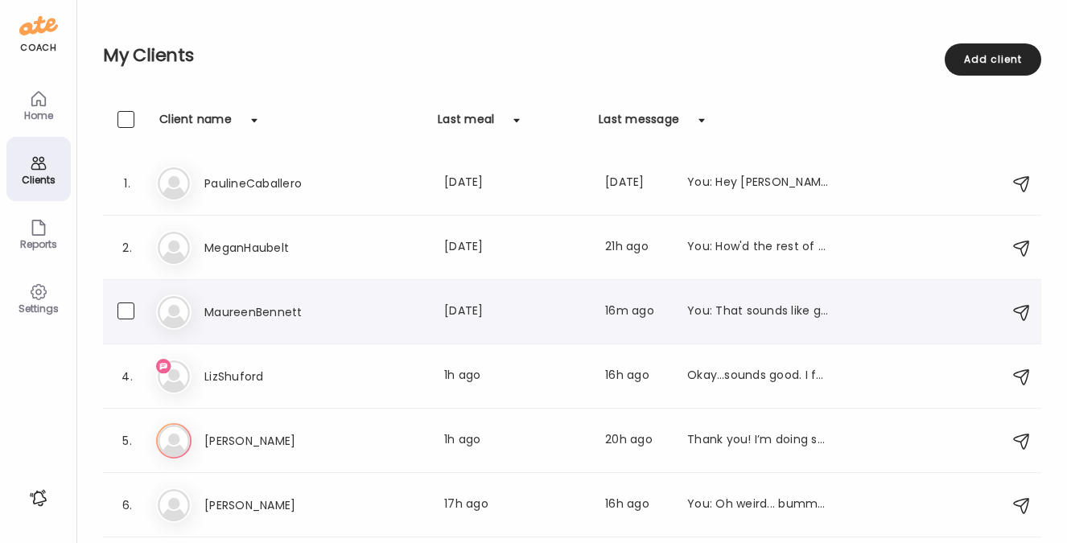
click at [264, 313] on h3 "MaureenBennett" at bounding box center [275, 311] width 142 height 19
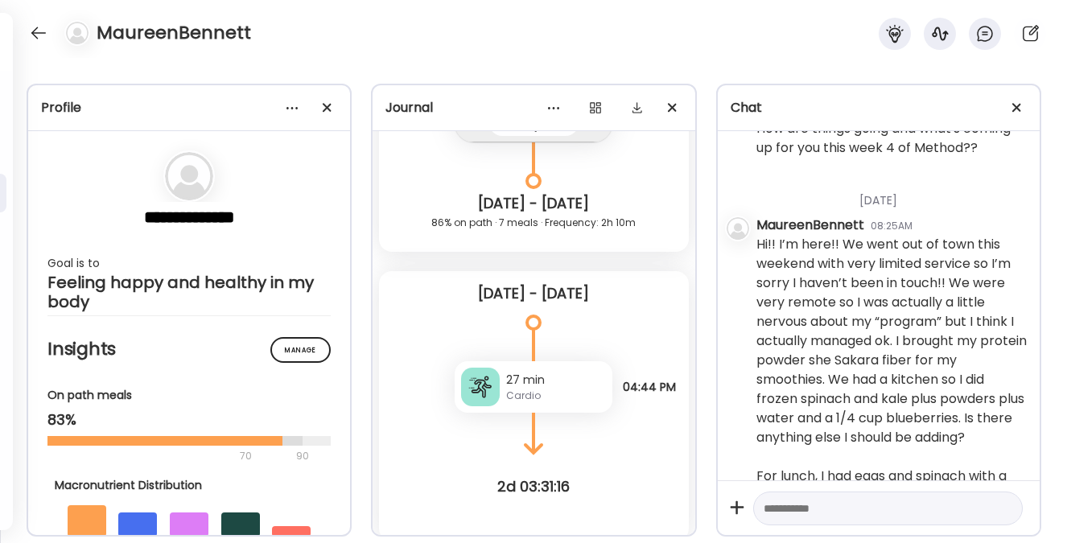
scroll to position [8581, 0]
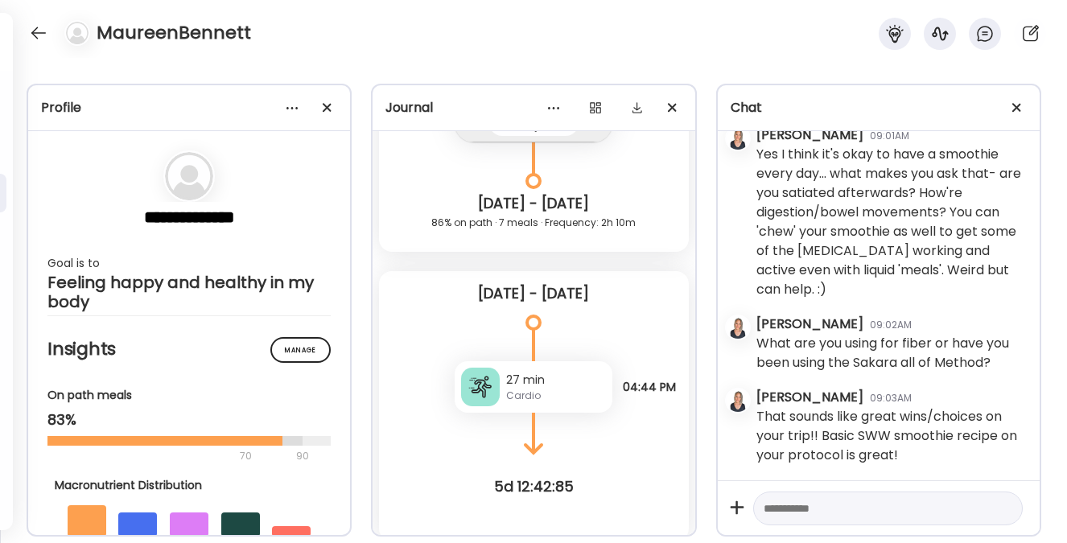
click at [815, 513] on textarea at bounding box center [873, 508] width 220 height 19
type textarea "**********"
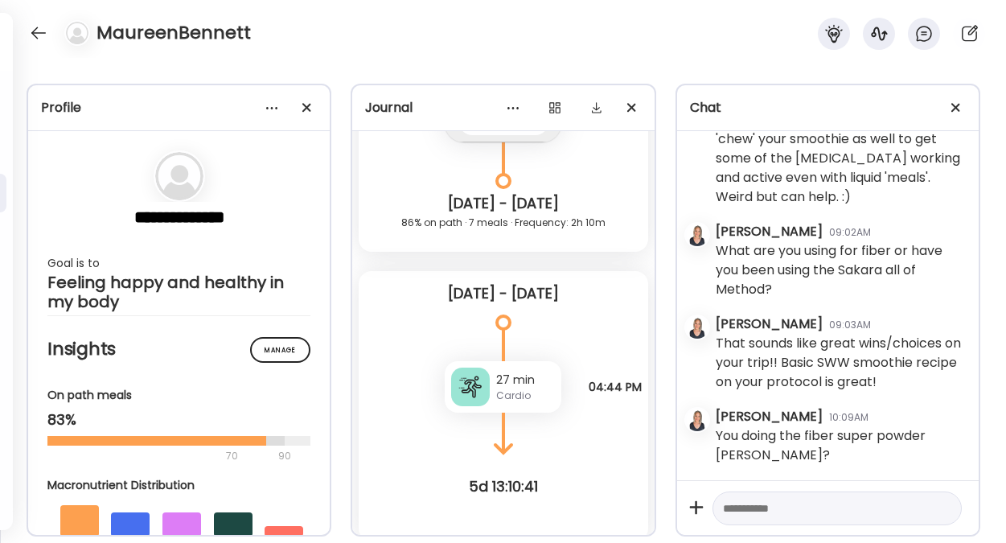
scroll to position [9119, 0]
click at [36, 31] on div at bounding box center [39, 33] width 26 height 26
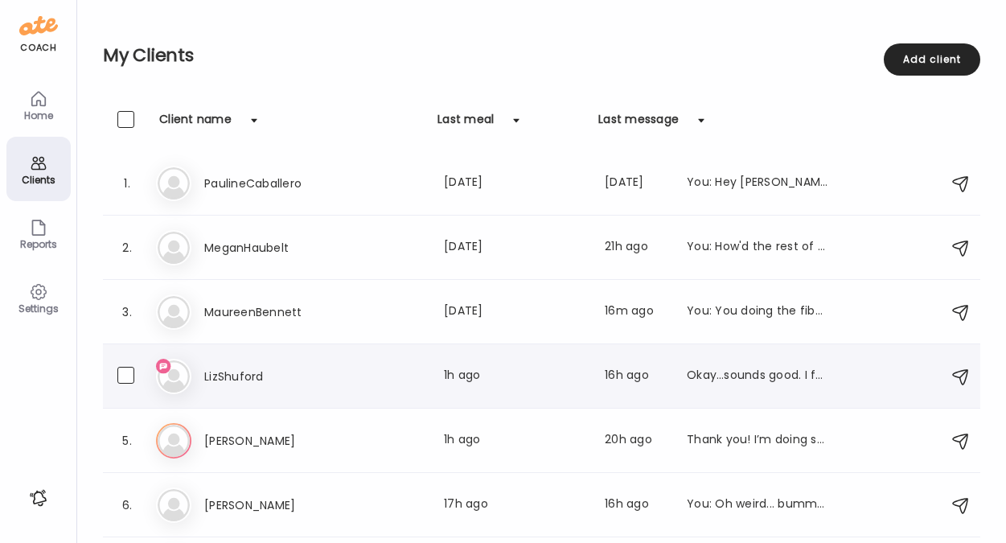
click at [719, 363] on div "Li [PERSON_NAME] Last meal: 1h ago Last message: 16h ago Okay…sounds good. I fe…" at bounding box center [544, 376] width 776 height 35
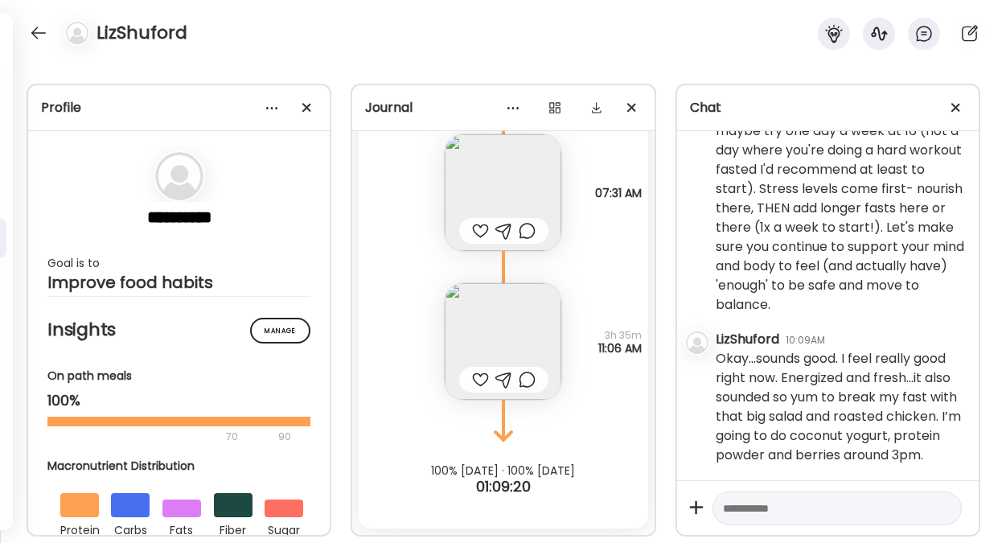
scroll to position [15425, 0]
click at [818, 510] on textarea at bounding box center [822, 508] width 199 height 19
type textarea "**********"
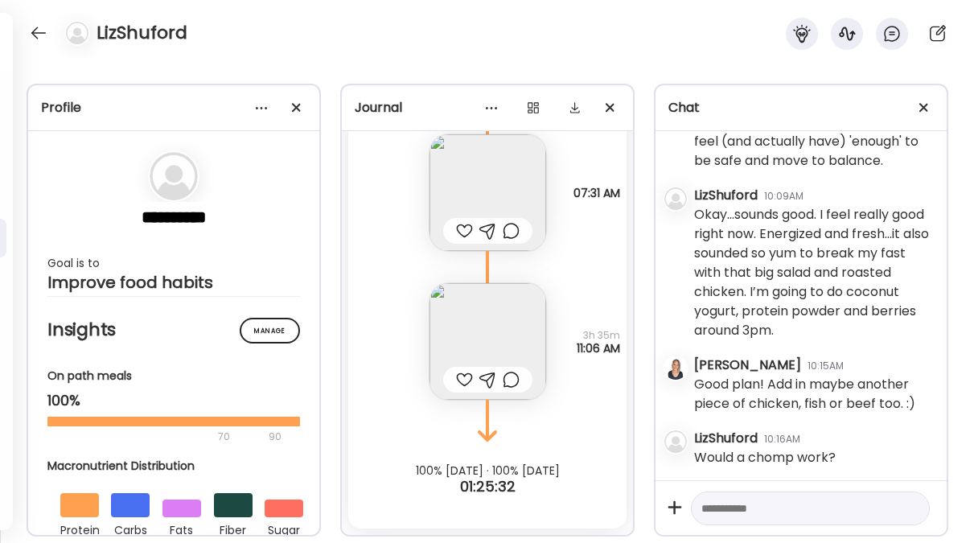
scroll to position [16074, 0]
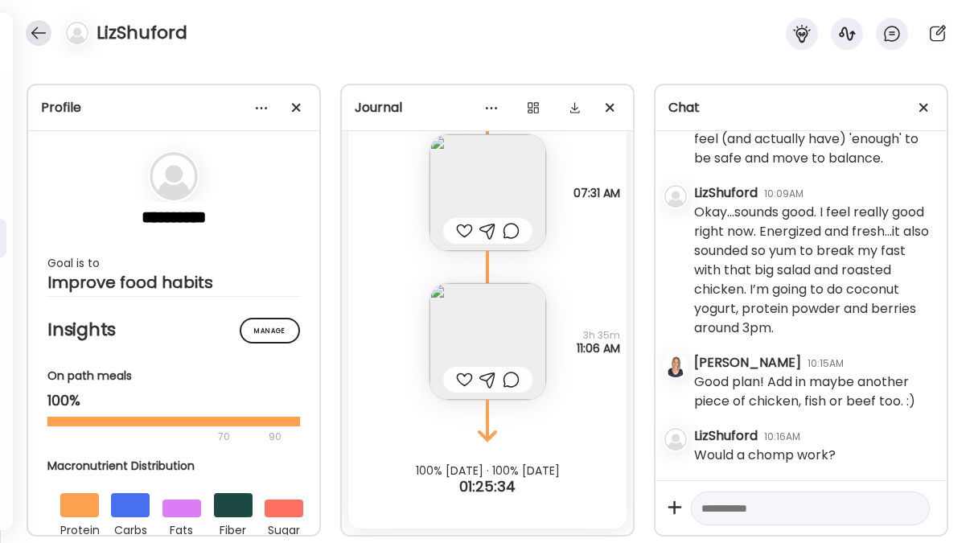
click at [38, 31] on div at bounding box center [39, 33] width 26 height 26
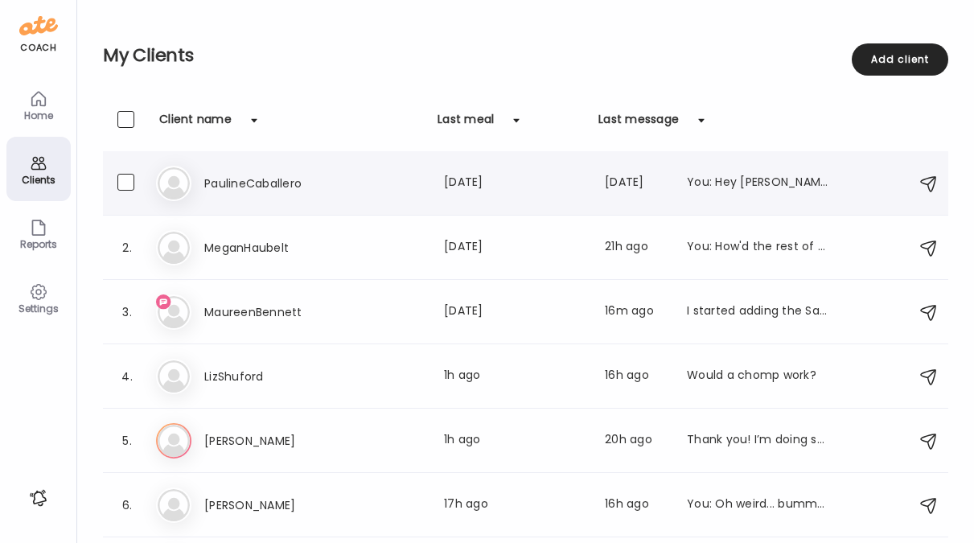
click at [245, 174] on h3 "PaulineCaballero" at bounding box center [275, 183] width 142 height 19
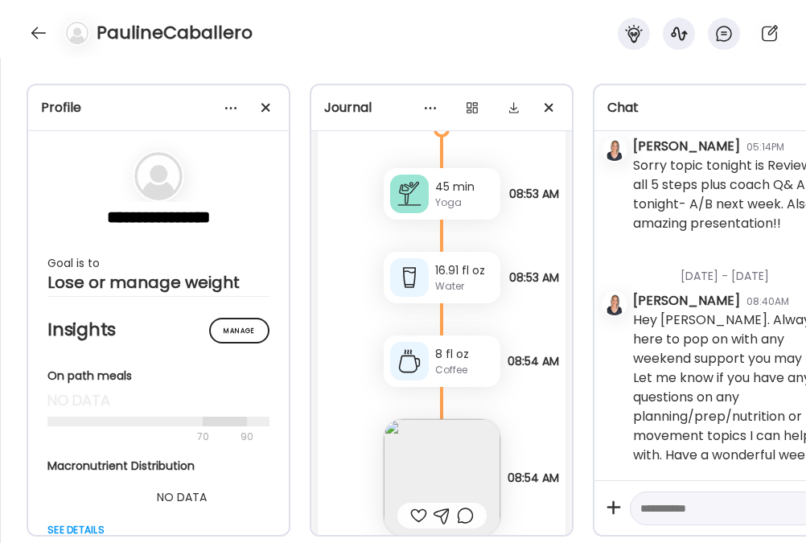
scroll to position [1236, 0]
